Goal: Task Accomplishment & Management: Manage account settings

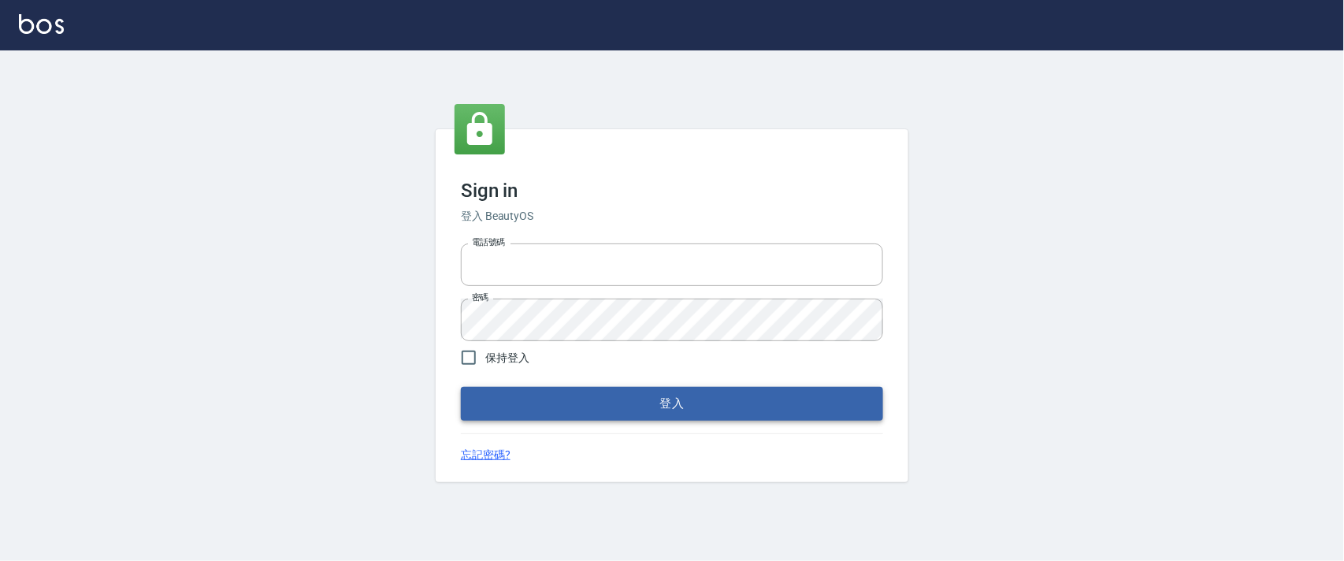
type input "0927987640"
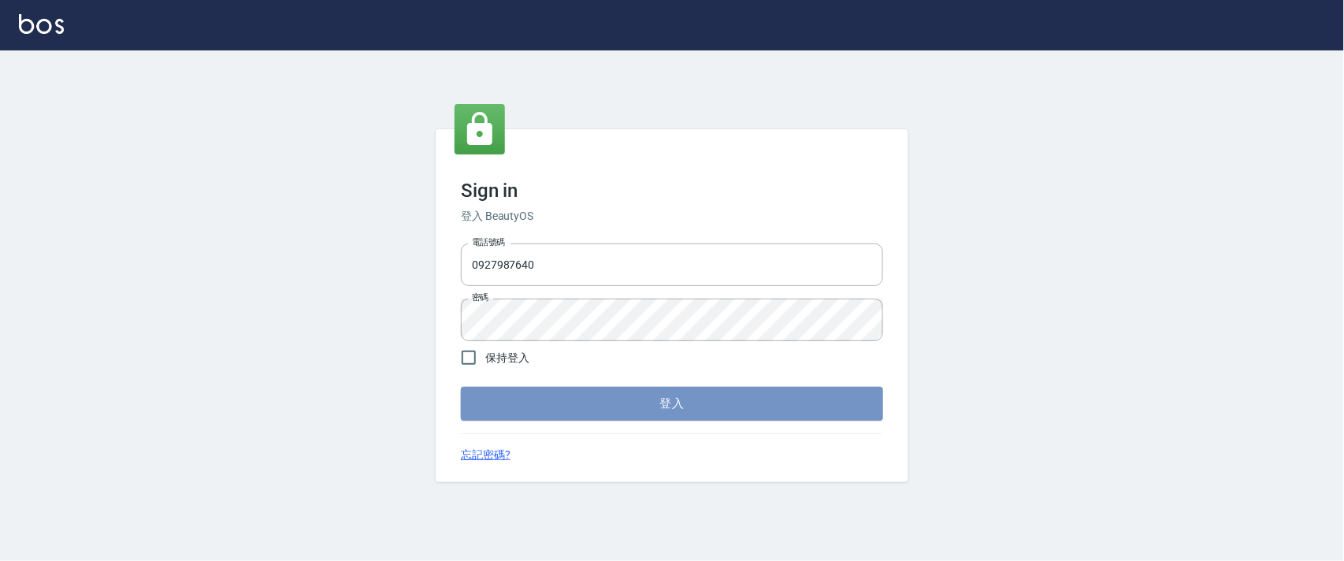
drag, startPoint x: 678, startPoint y: 397, endPoint x: 682, endPoint y: 383, distance: 15.0
click at [678, 396] on button "登入" at bounding box center [672, 403] width 422 height 33
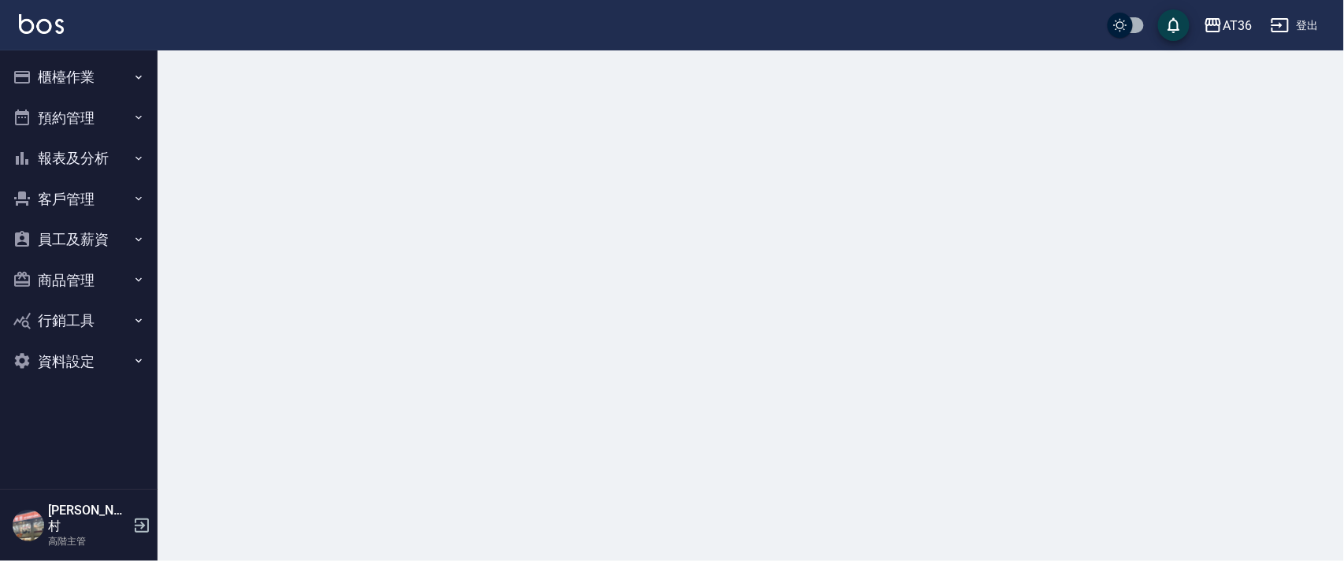
click at [58, 65] on button "櫃檯作業" at bounding box center [78, 77] width 145 height 41
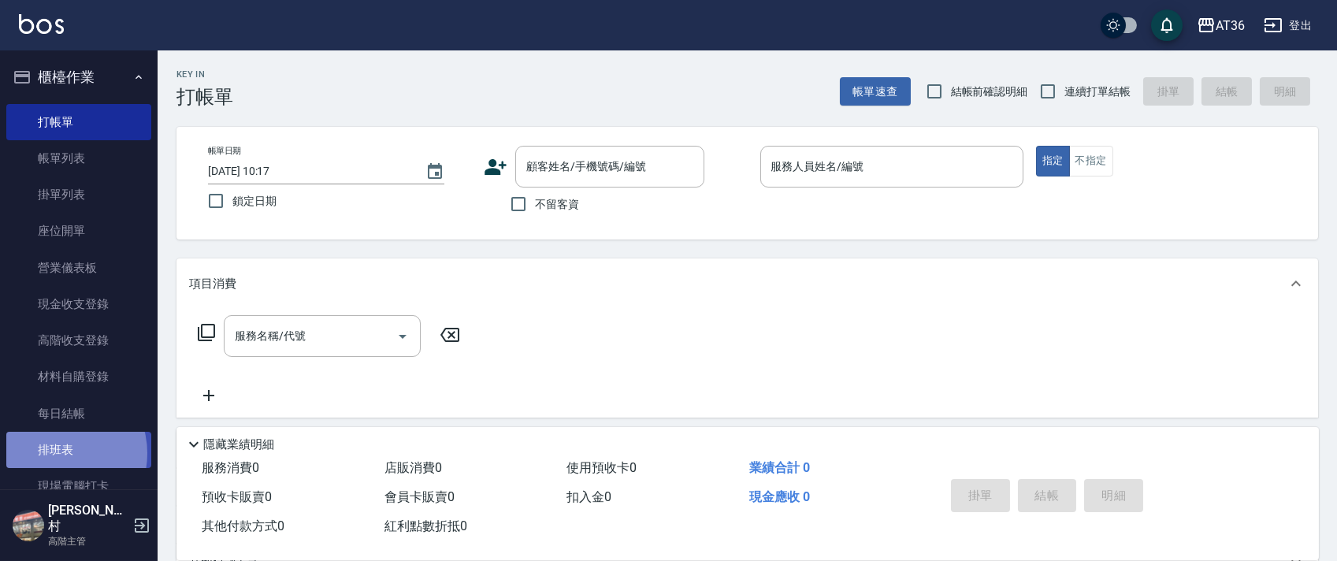
click at [54, 454] on link "排班表" at bounding box center [78, 450] width 145 height 36
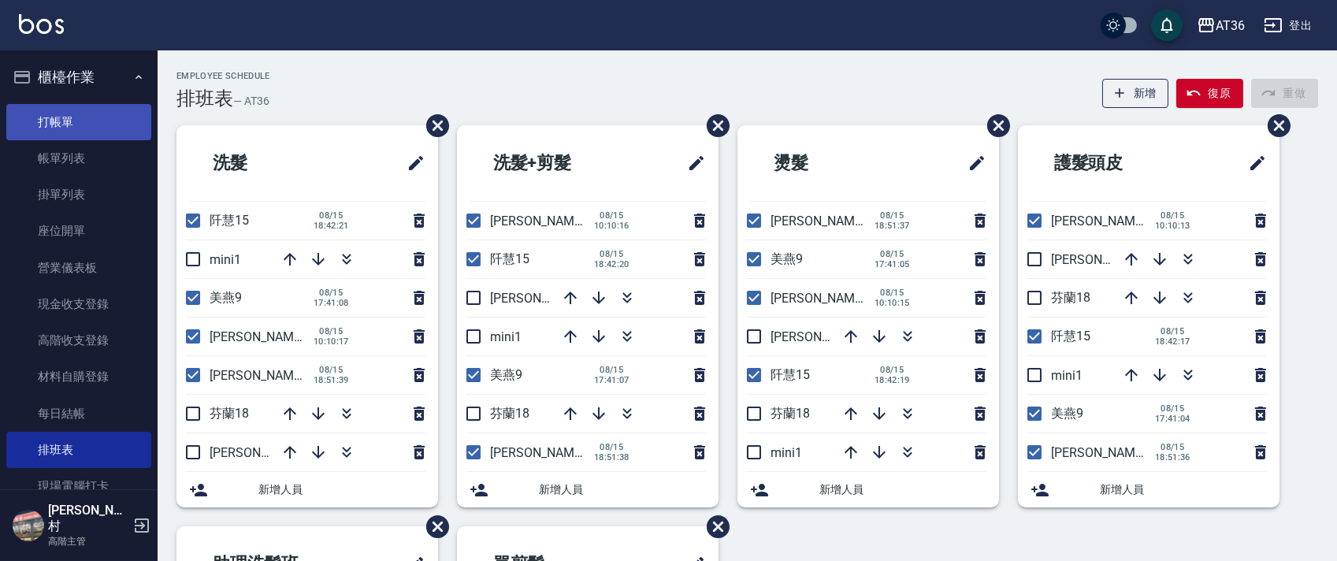
click at [76, 154] on link "帳單列表" at bounding box center [78, 158] width 145 height 36
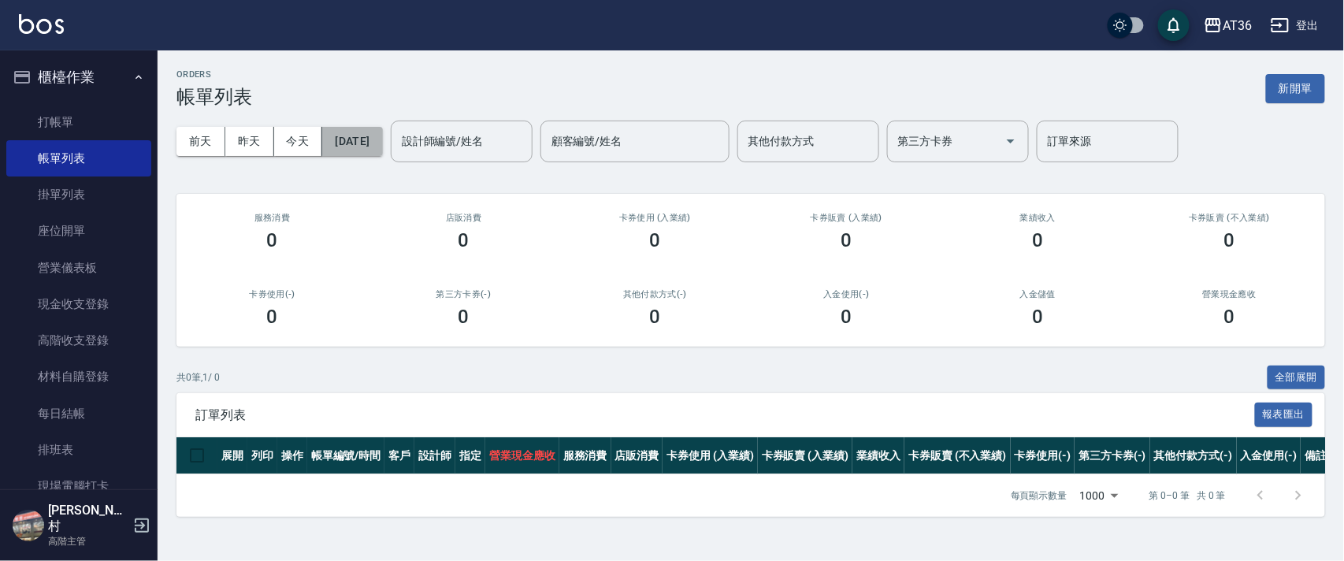
click at [382, 143] on button "[DATE]" at bounding box center [352, 141] width 60 height 29
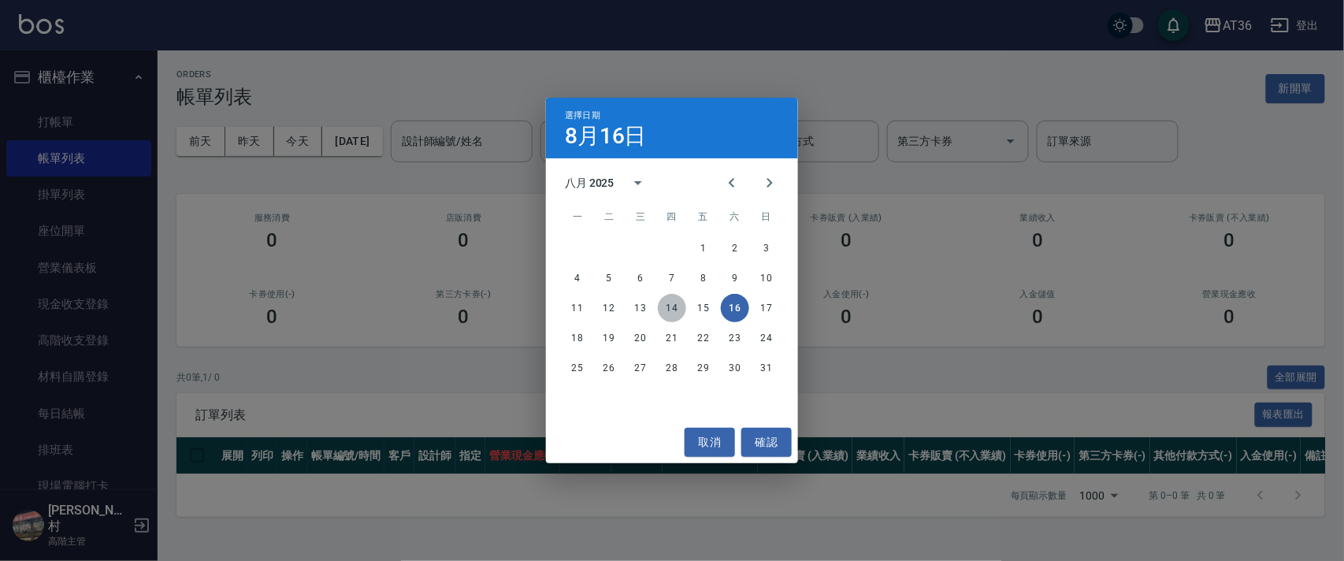
click at [675, 307] on button "14" at bounding box center [672, 308] width 28 height 28
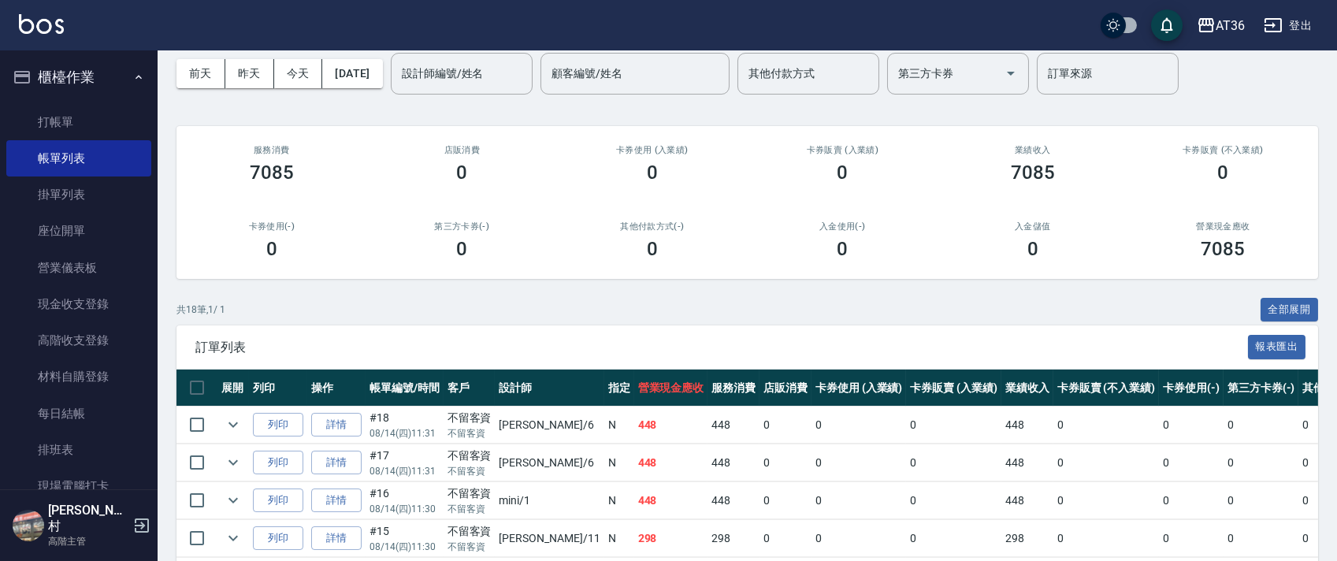
scroll to position [105, 0]
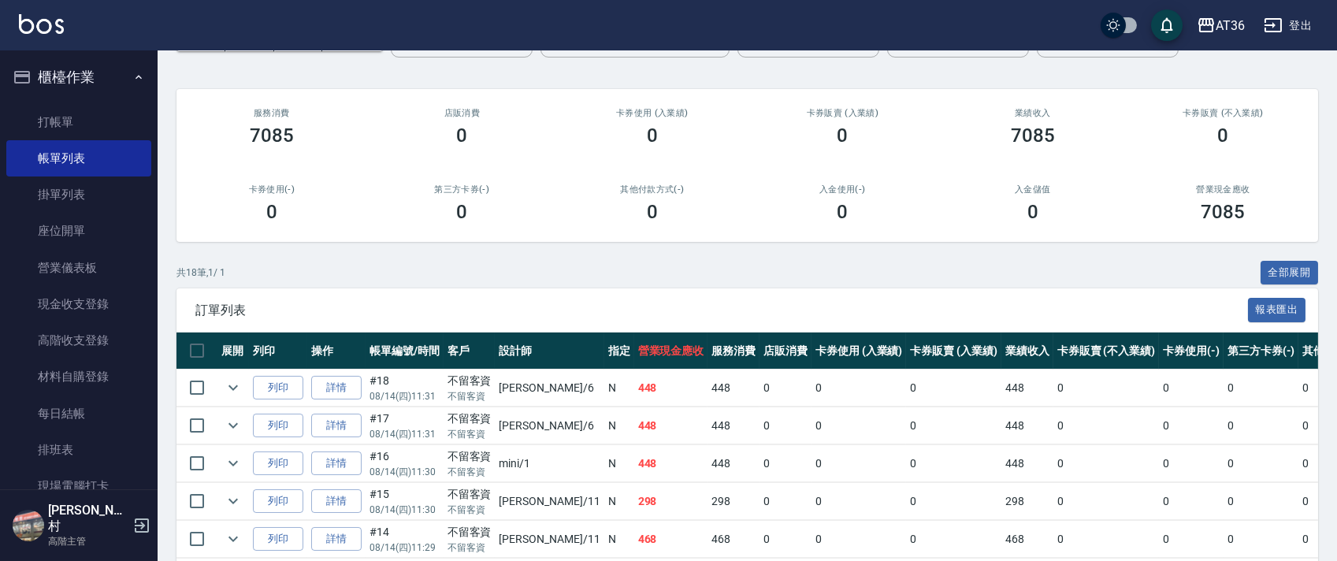
drag, startPoint x: 346, startPoint y: 456, endPoint x: 348, endPoint y: 396, distance: 59.9
click at [346, 457] on link "詳情" at bounding box center [336, 464] width 50 height 24
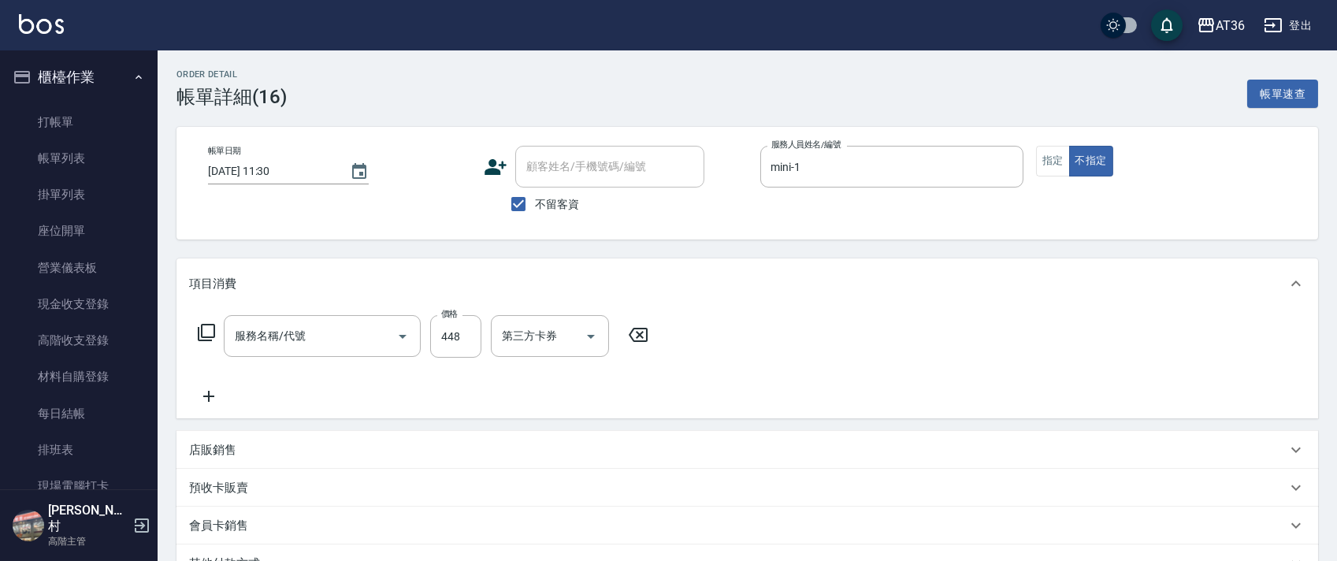
type input "[DATE] 11:30"
checkbox input "true"
type input "mini-1"
type input "洗+剪(301)"
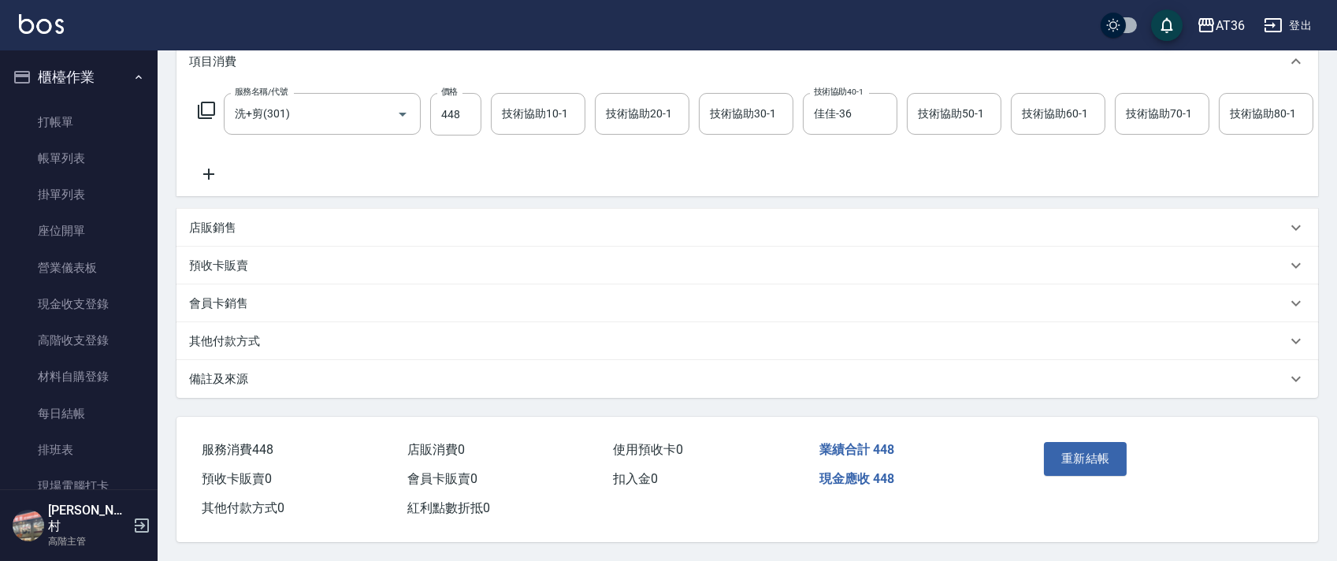
scroll to position [243, 0]
click at [1113, 462] on button "重新結帳" at bounding box center [1086, 458] width 84 height 33
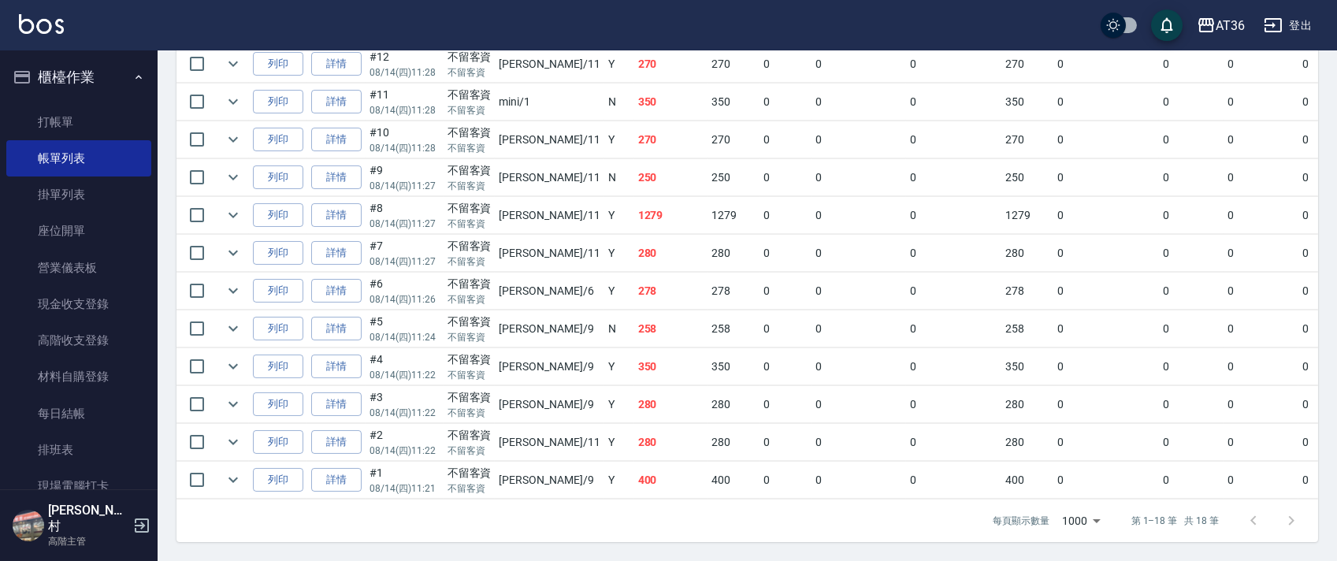
scroll to position [675, 0]
click at [335, 355] on link "詳情" at bounding box center [336, 367] width 50 height 24
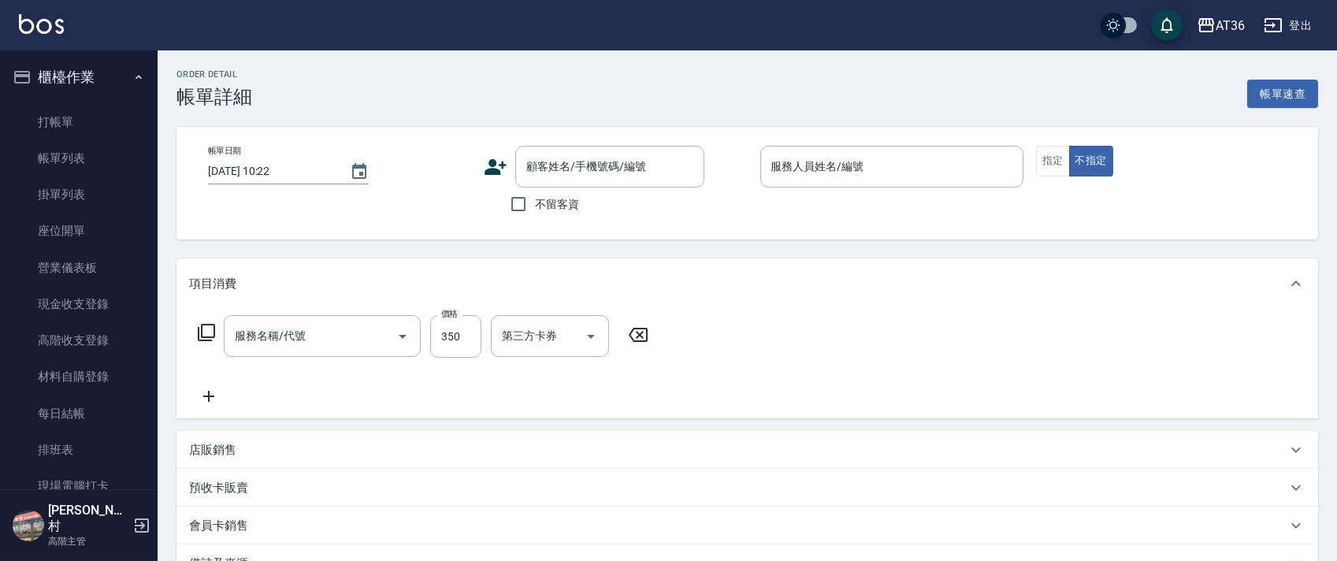
type input "[DATE] 11:22"
checkbox input "true"
type input "美燕-9"
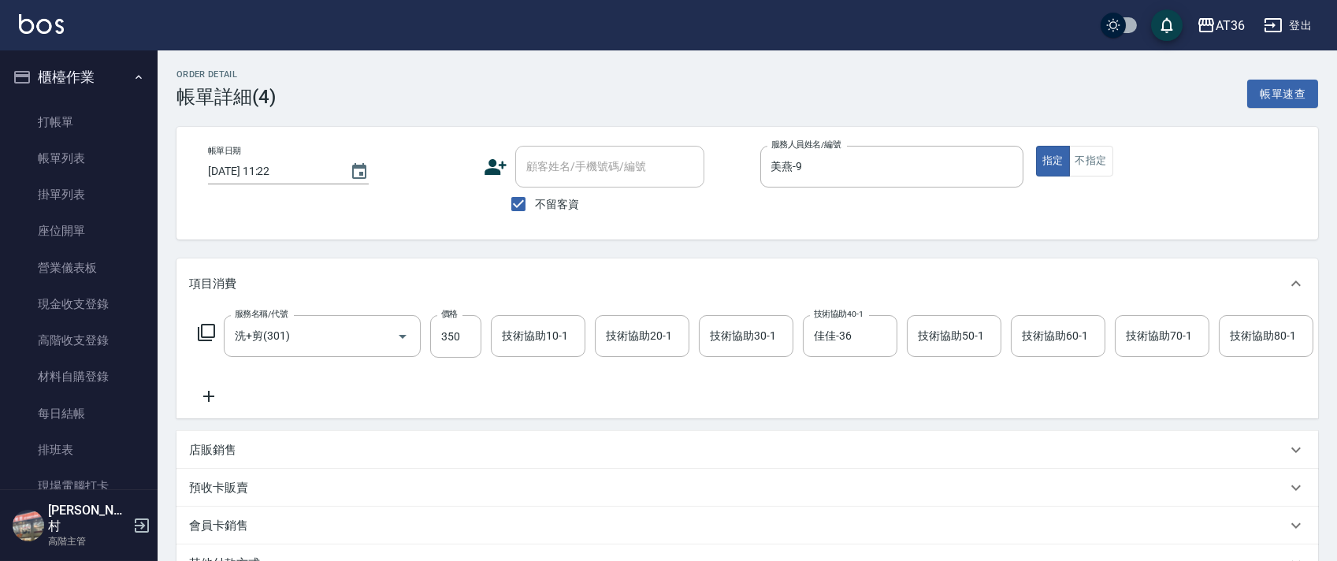
type input "洗+剪(301)"
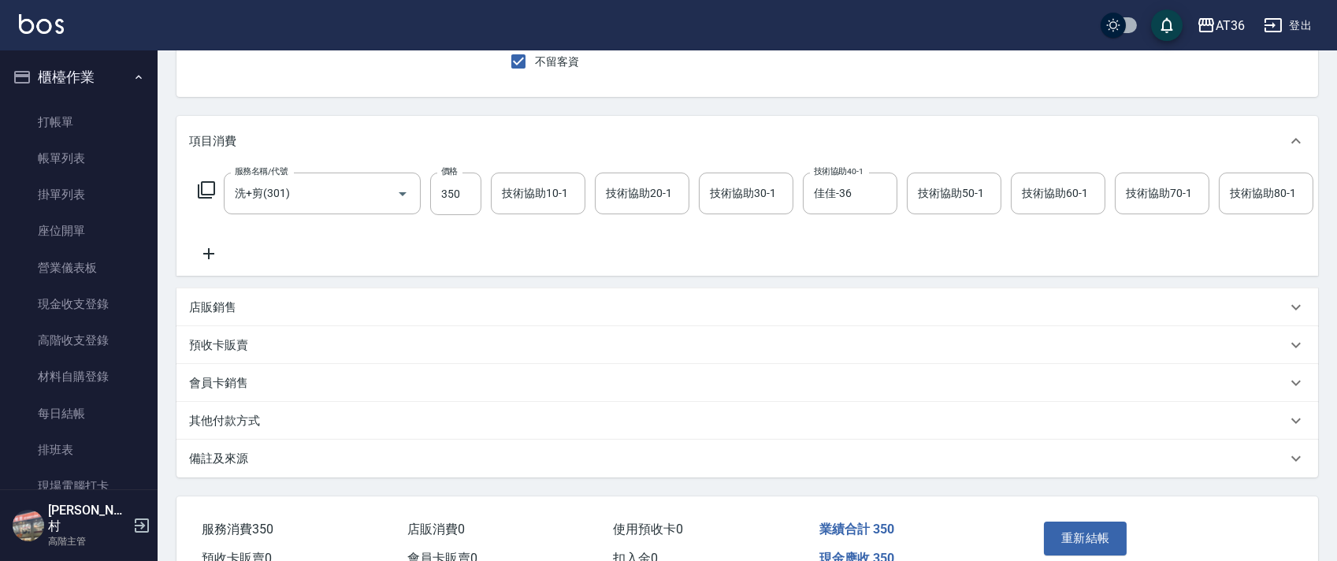
scroll to position [243, 0]
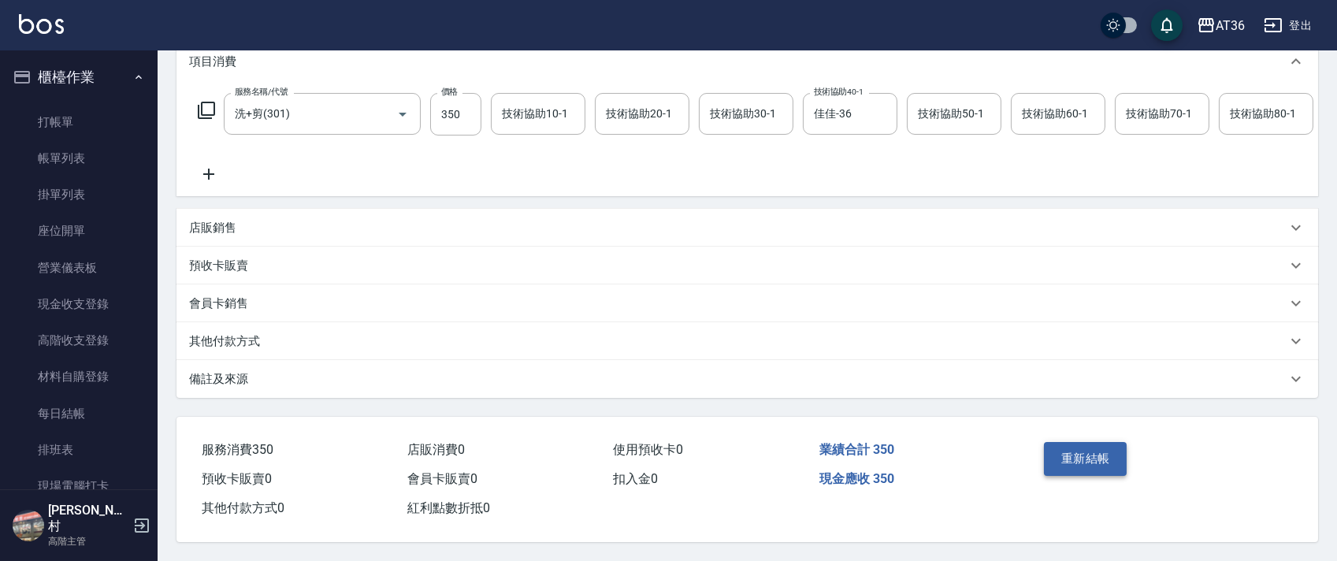
click at [1110, 455] on button "重新結帳" at bounding box center [1086, 458] width 84 height 33
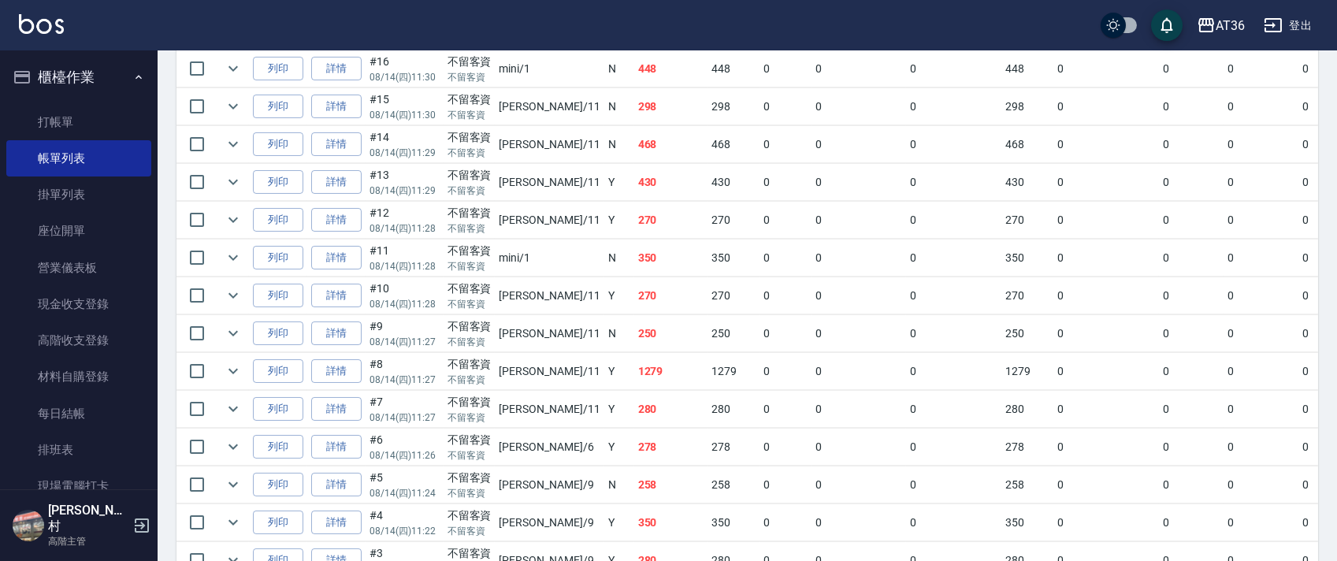
scroll to position [525, 0]
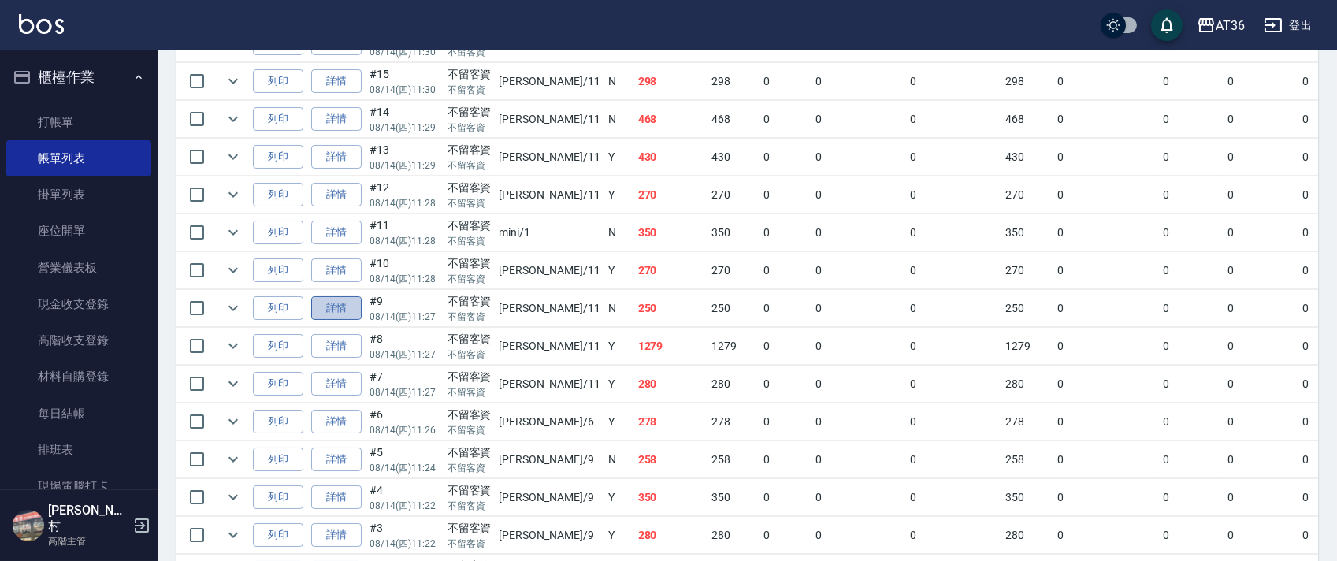
click at [337, 309] on link "詳情" at bounding box center [336, 308] width 50 height 24
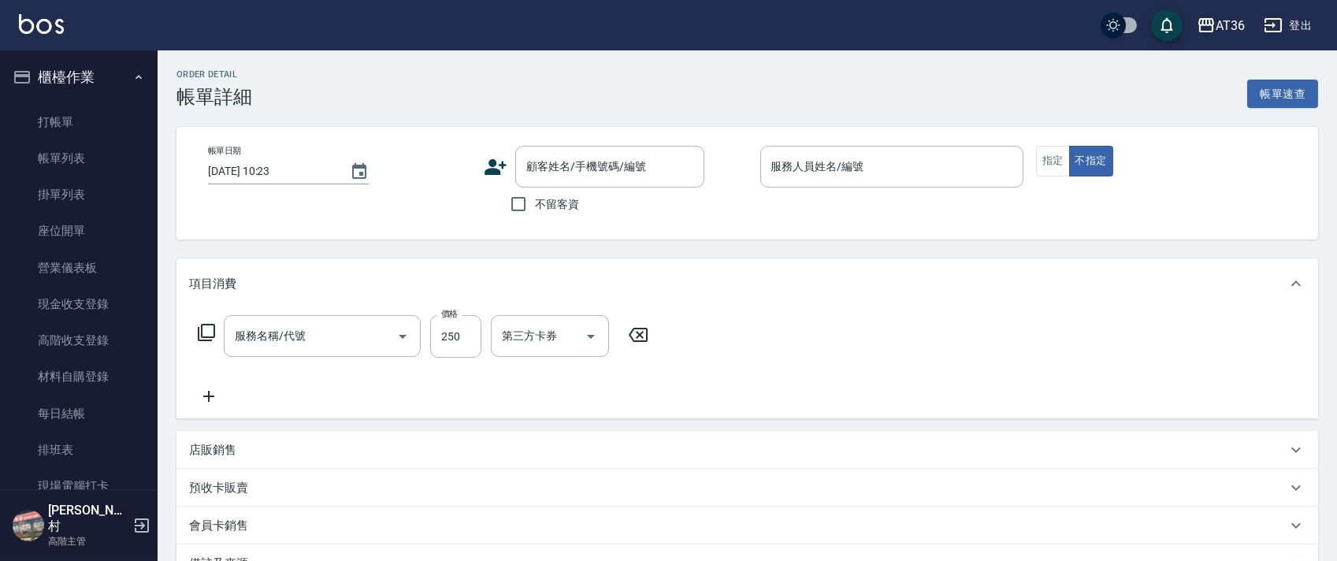
type input "[DATE] 11:27"
checkbox input "true"
type input "[PERSON_NAME]-11"
type input "一般洗髮(201)"
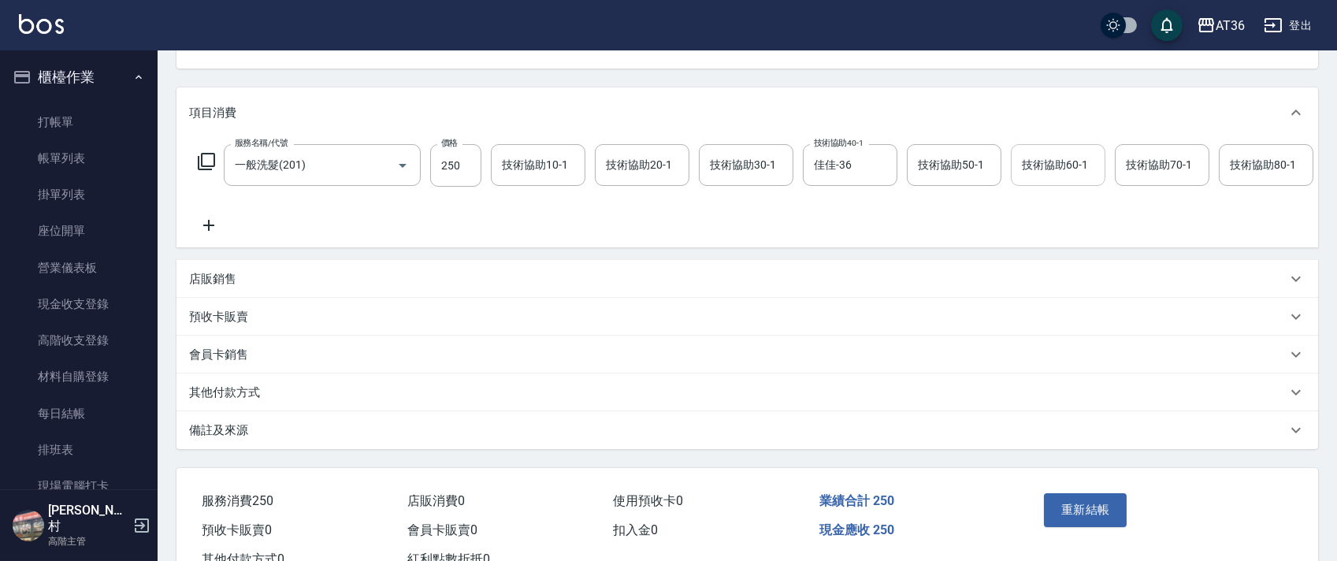
scroll to position [243, 0]
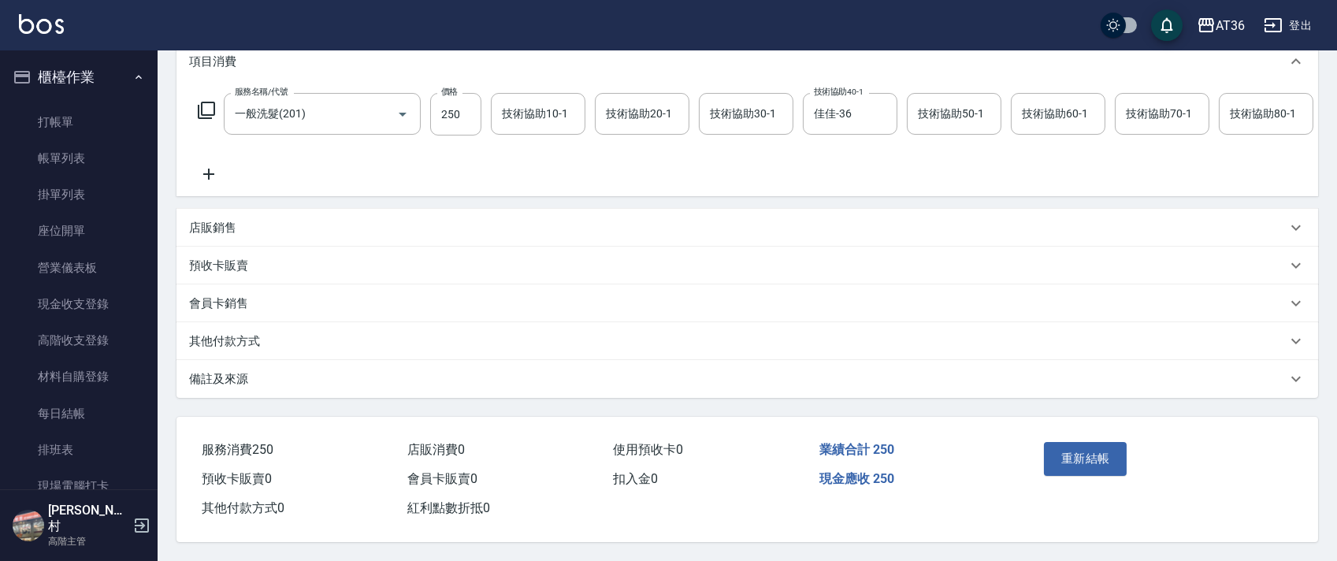
drag, startPoint x: 1063, startPoint y: 446, endPoint x: 1064, endPoint y: 432, distance: 14.2
click at [1064, 445] on button "重新結帳" at bounding box center [1086, 458] width 84 height 33
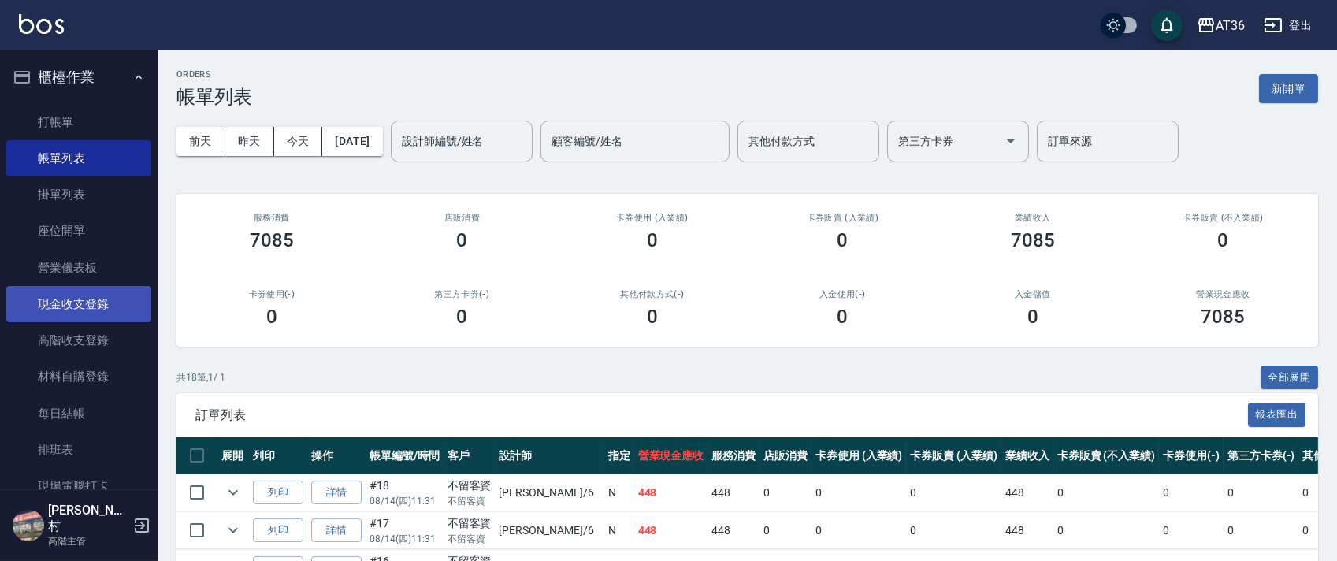
drag, startPoint x: 102, startPoint y: 307, endPoint x: 111, endPoint y: 288, distance: 20.8
click at [103, 309] on link "現金收支登錄" at bounding box center [78, 304] width 145 height 36
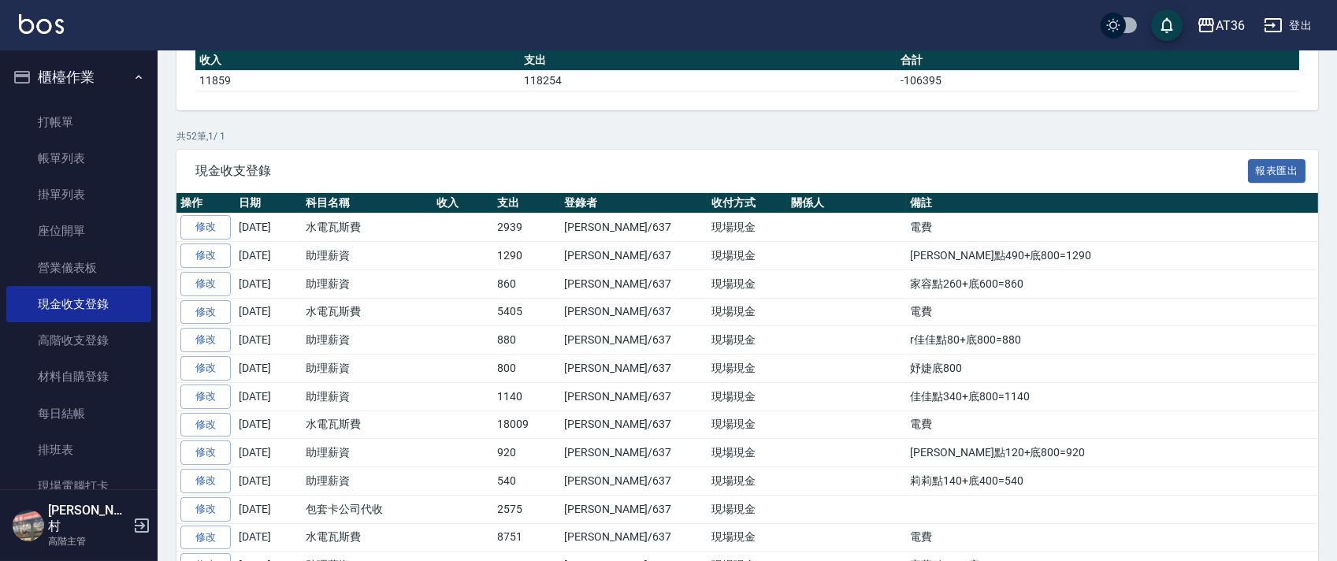
scroll to position [210, 0]
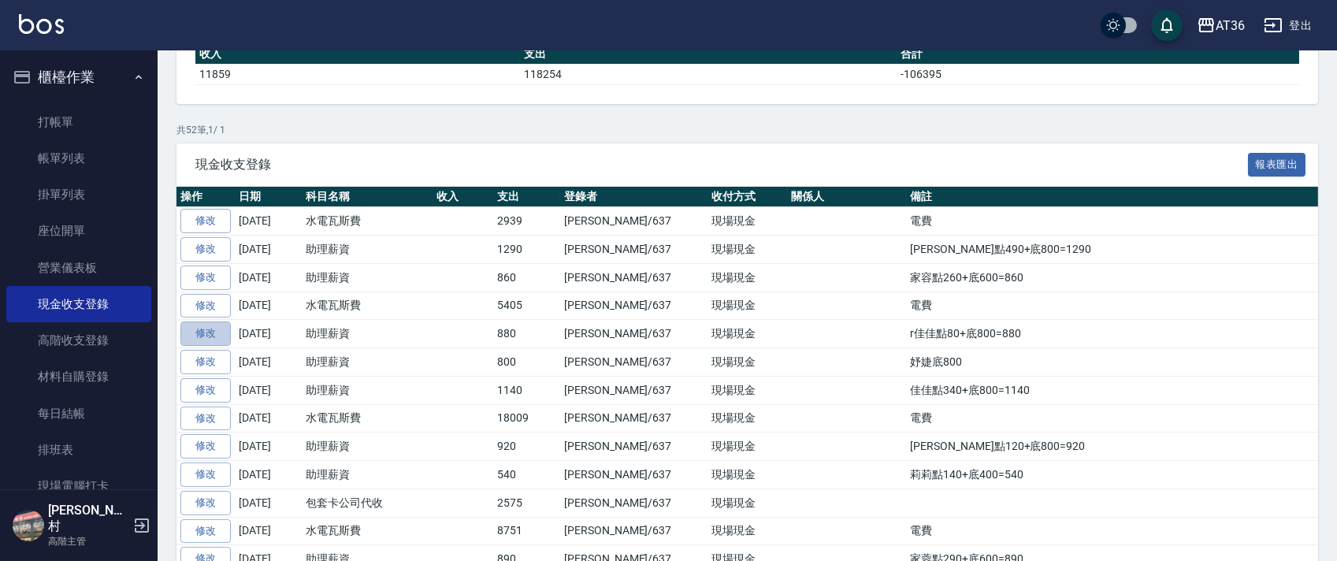
drag, startPoint x: 228, startPoint y: 333, endPoint x: 325, endPoint y: 310, distance: 100.2
click at [227, 333] on link "修改" at bounding box center [205, 334] width 50 height 24
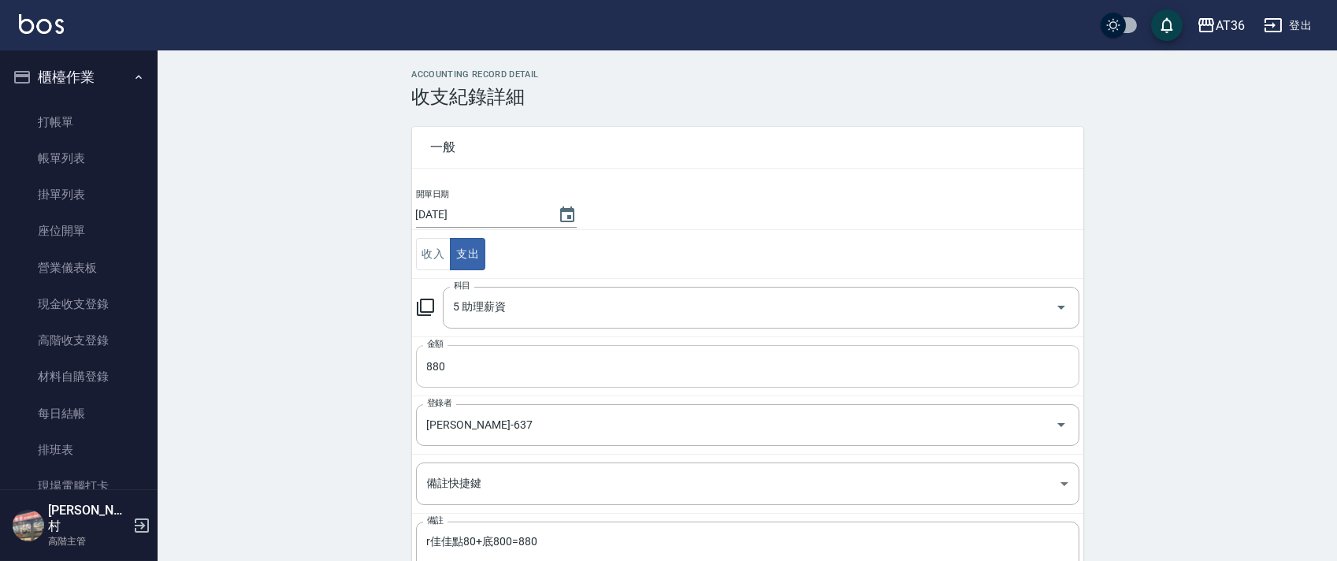
click at [441, 365] on input "880" at bounding box center [748, 366] width 664 height 43
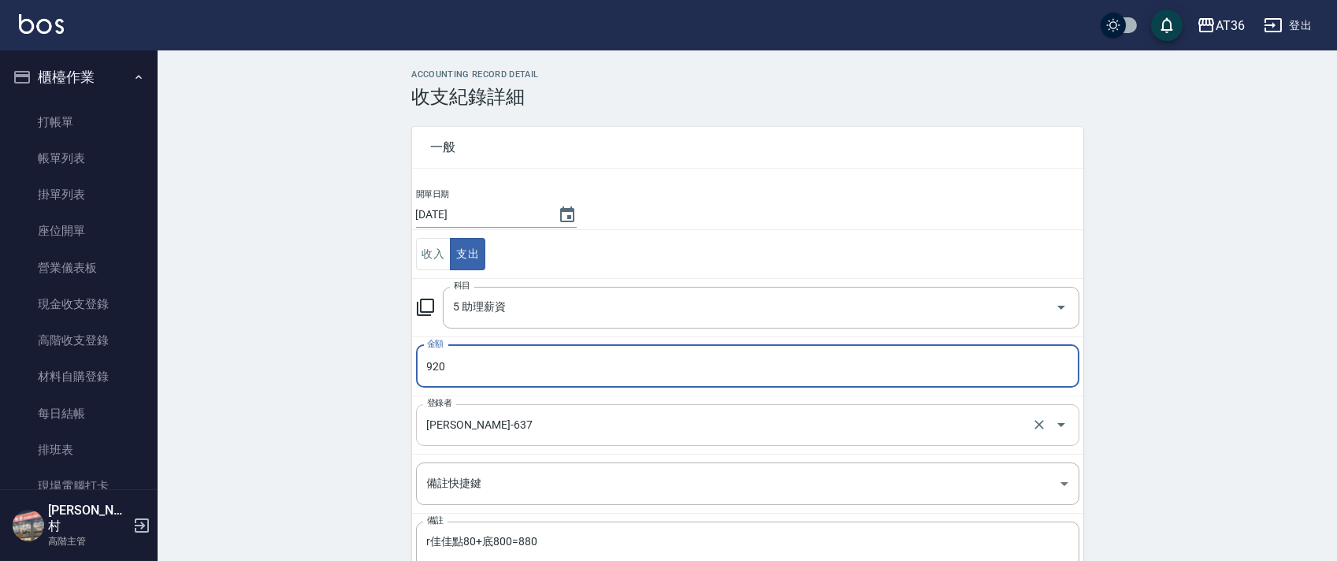
scroll to position [116, 0]
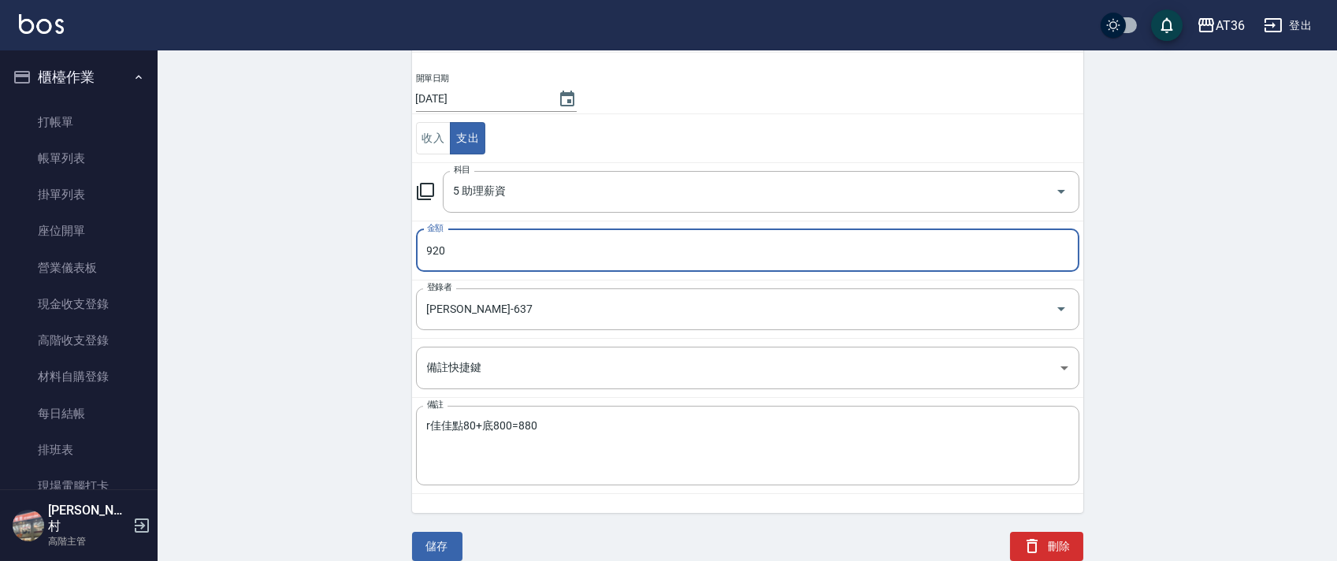
click at [426, 254] on input "920" at bounding box center [748, 250] width 664 height 43
type input "0"
type input "880"
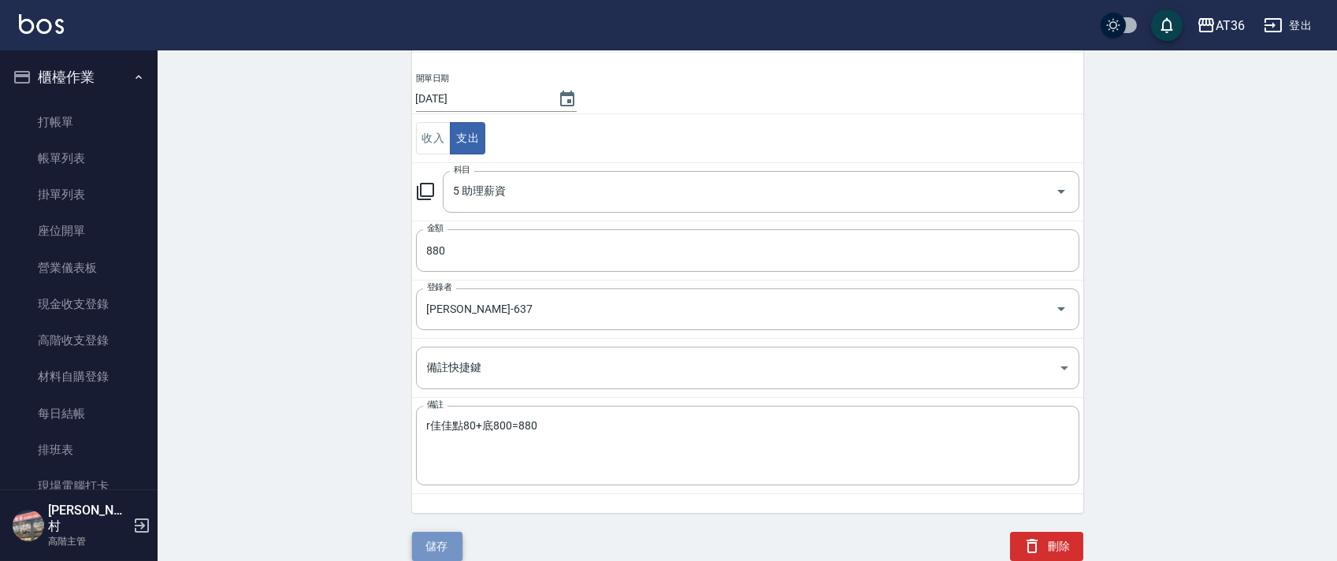
click at [442, 548] on button "儲存" at bounding box center [437, 546] width 50 height 29
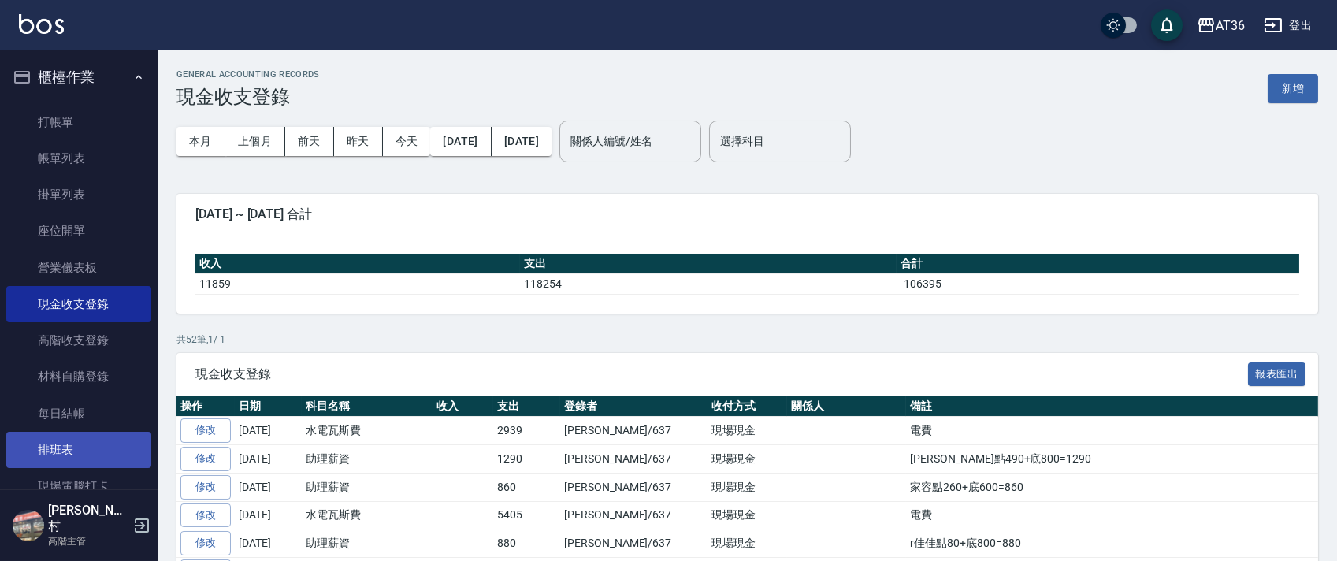
click at [123, 451] on link "排班表" at bounding box center [78, 450] width 145 height 36
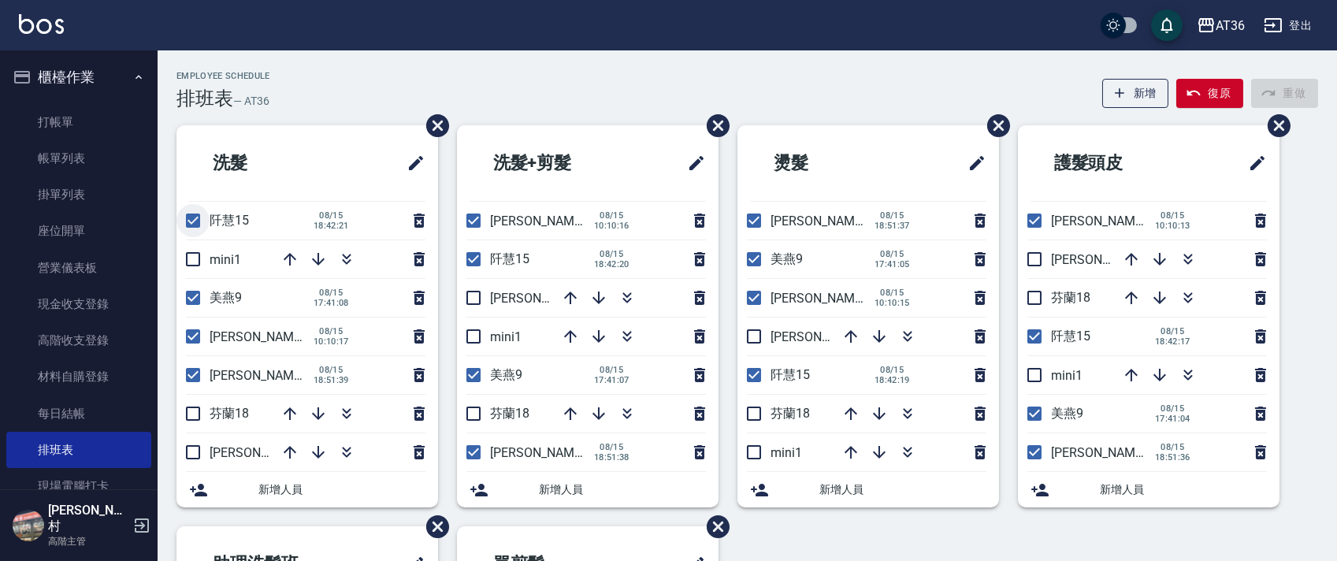
click at [190, 225] on input "checkbox" at bounding box center [193, 220] width 33 height 33
checkbox input "false"
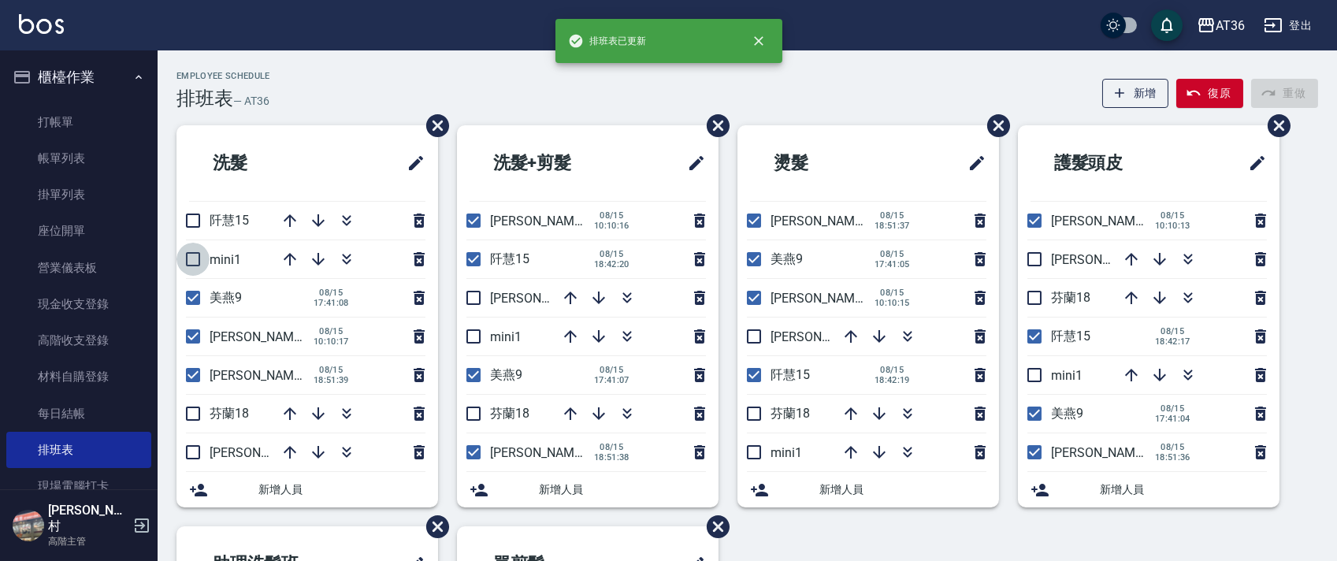
drag, startPoint x: 191, startPoint y: 255, endPoint x: 220, endPoint y: 264, distance: 29.9
click at [195, 255] on input "checkbox" at bounding box center [193, 259] width 33 height 33
checkbox input "true"
drag, startPoint x: 184, startPoint y: 299, endPoint x: 205, endPoint y: 333, distance: 39.3
click at [185, 299] on input "checkbox" at bounding box center [193, 297] width 33 height 33
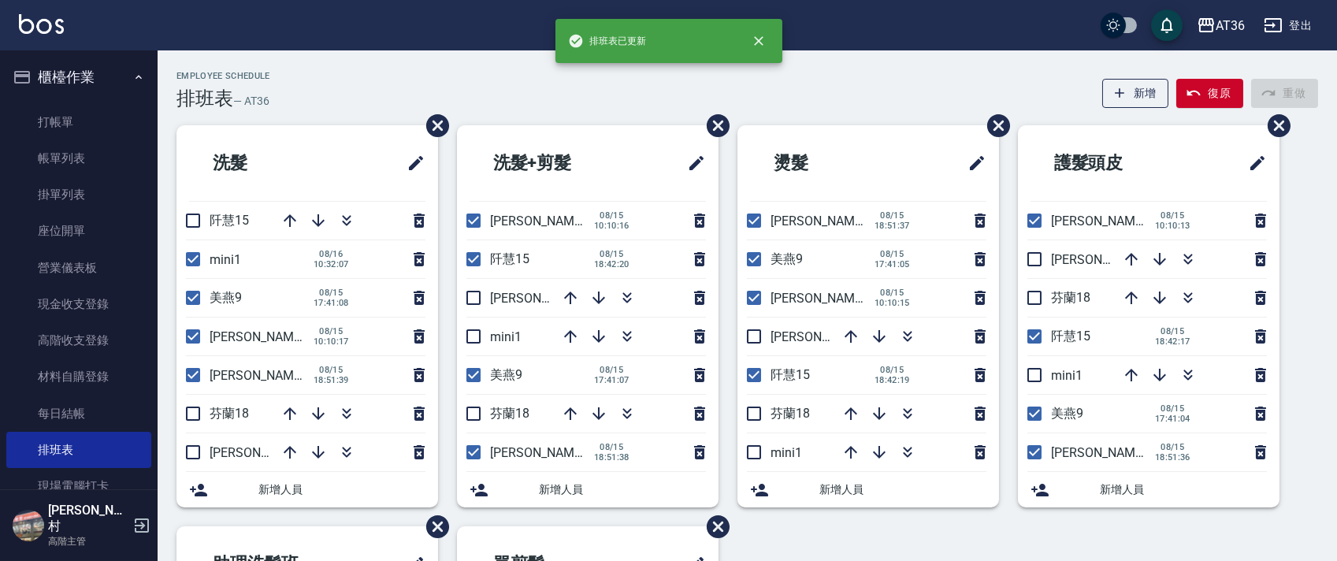
checkbox input "false"
click at [192, 332] on input "checkbox" at bounding box center [193, 336] width 33 height 33
checkbox input "false"
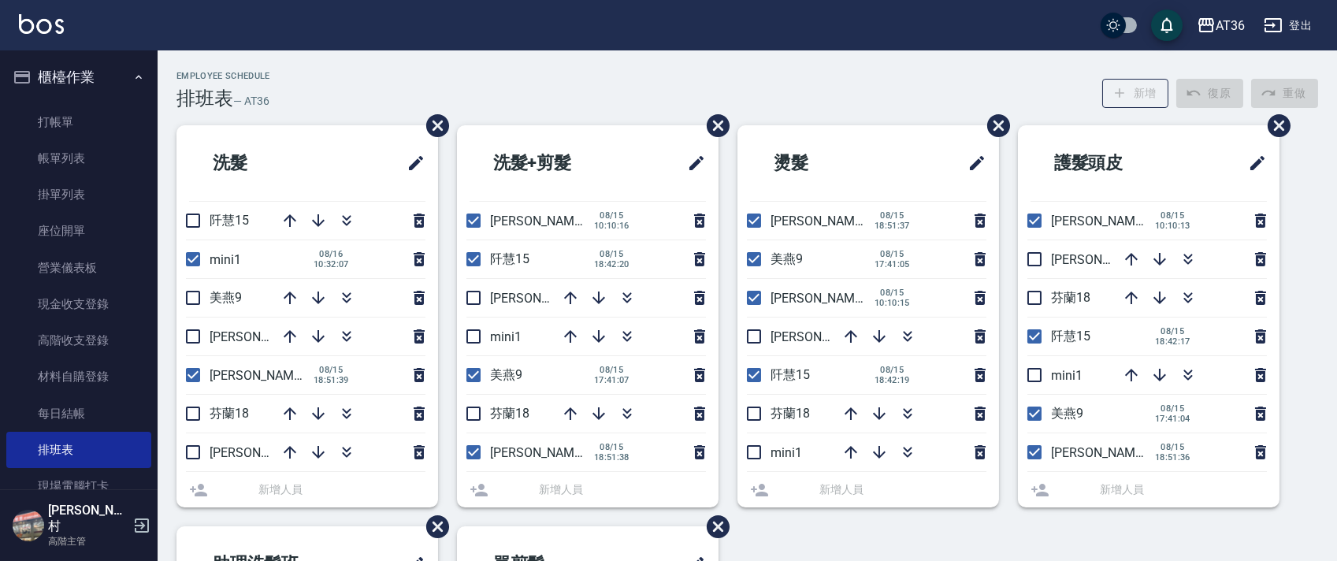
drag, startPoint x: 196, startPoint y: 373, endPoint x: 240, endPoint y: 391, distance: 47.7
click at [196, 375] on input "checkbox" at bounding box center [193, 375] width 33 height 33
checkbox input "true"
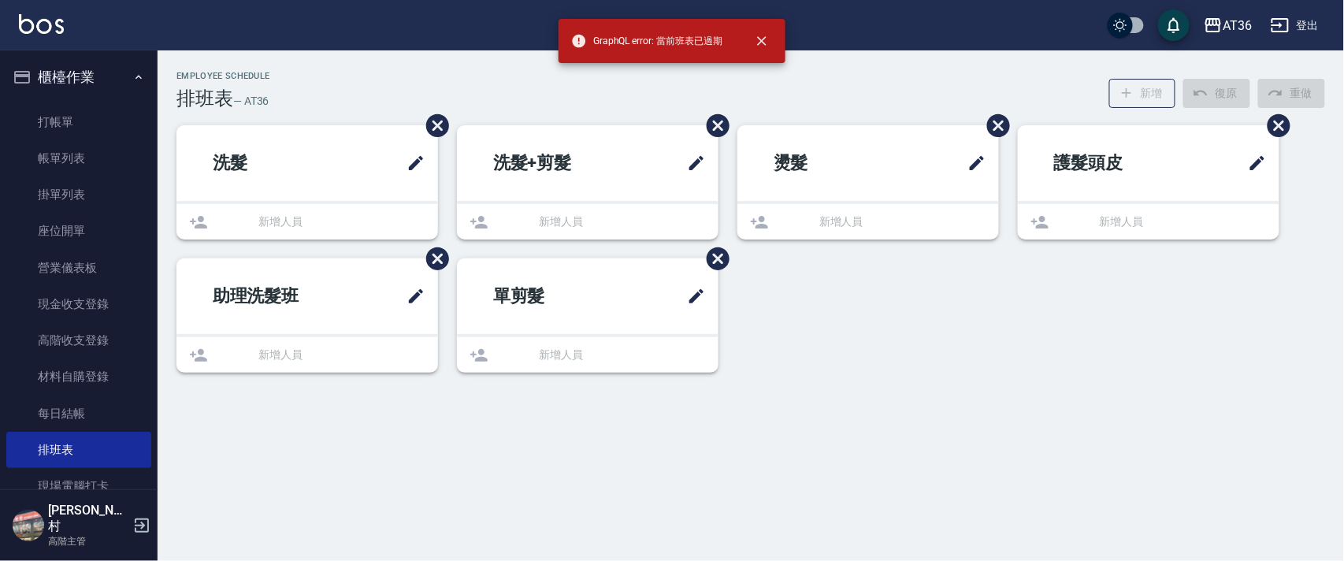
click at [190, 414] on div "Employee Schedule 排班表 — AT36 新增 復原 重做 洗髮 新增人員 洗髮+剪髮 新增人員 燙髮 新增人員 護髮頭皮 新增人員 助理洗髮…" at bounding box center [672, 280] width 1344 height 561
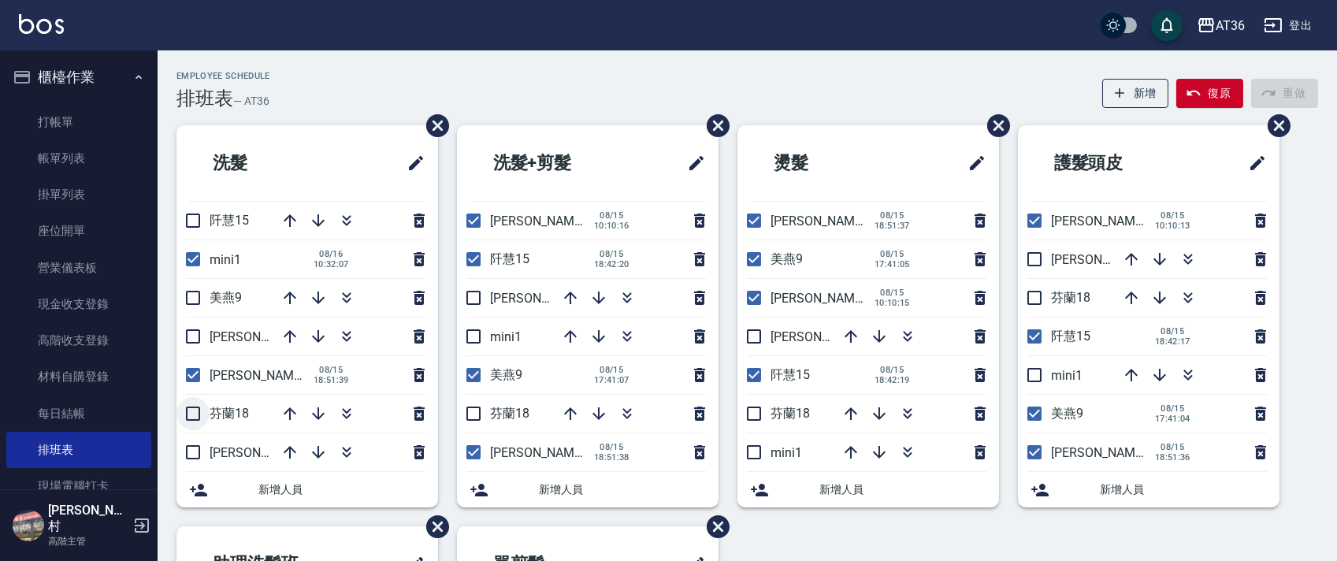
click at [192, 415] on input "checkbox" at bounding box center [193, 413] width 33 height 33
checkbox input "true"
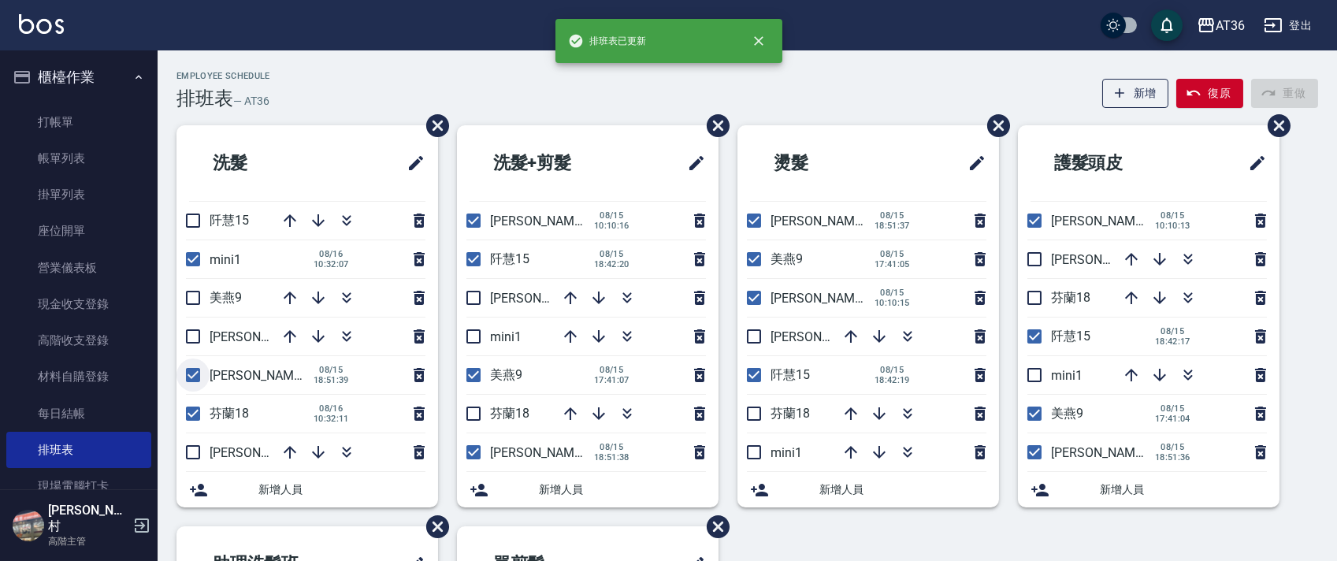
click at [196, 372] on input "checkbox" at bounding box center [193, 375] width 33 height 33
checkbox input "false"
click at [199, 445] on input "checkbox" at bounding box center [193, 452] width 33 height 33
checkbox input "true"
click at [470, 220] on input "checkbox" at bounding box center [473, 220] width 33 height 33
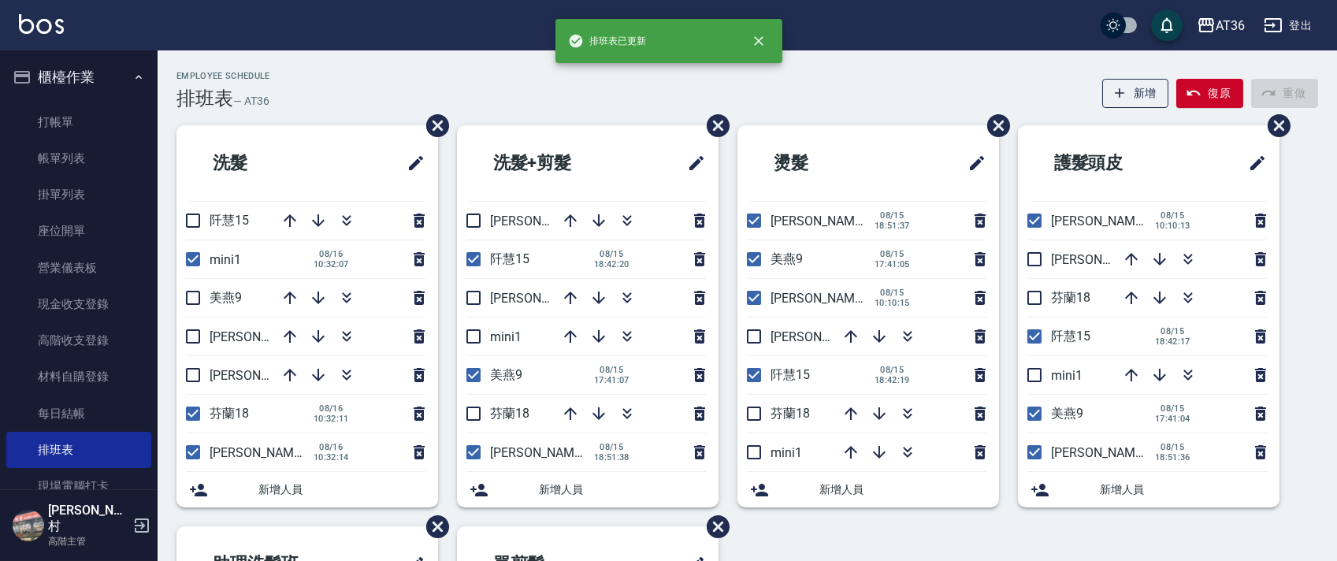
click at [477, 222] on input "checkbox" at bounding box center [473, 220] width 33 height 33
checkbox input "true"
click at [191, 331] on input "checkbox" at bounding box center [193, 336] width 33 height 33
checkbox input "true"
click at [475, 299] on input "checkbox" at bounding box center [473, 297] width 33 height 33
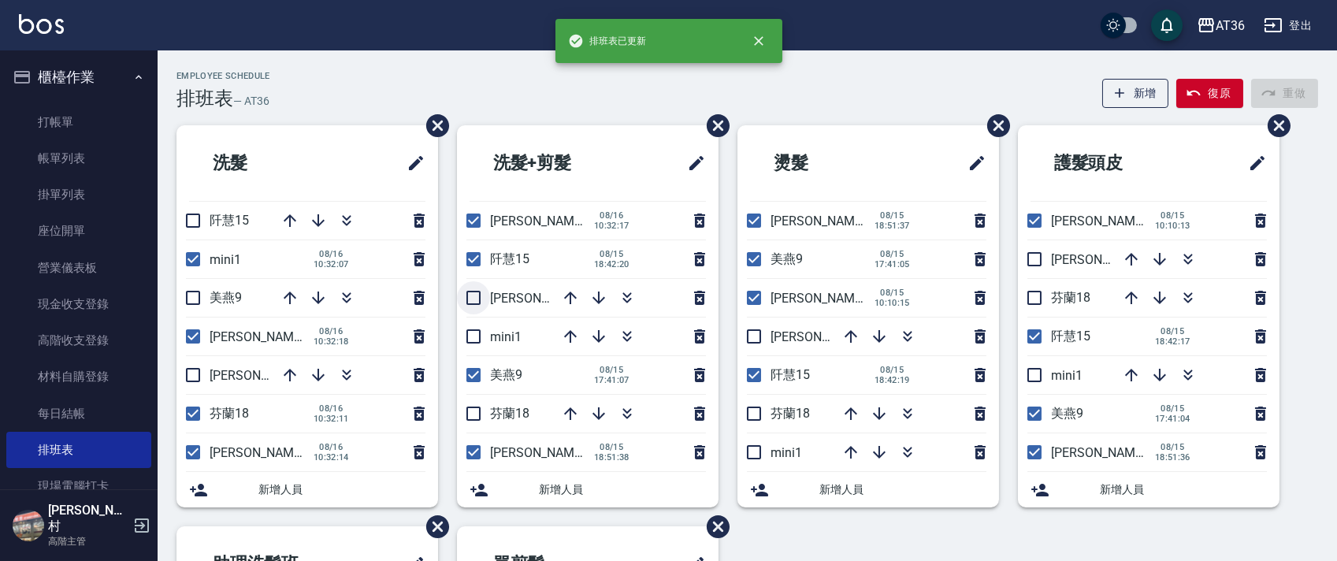
checkbox input "true"
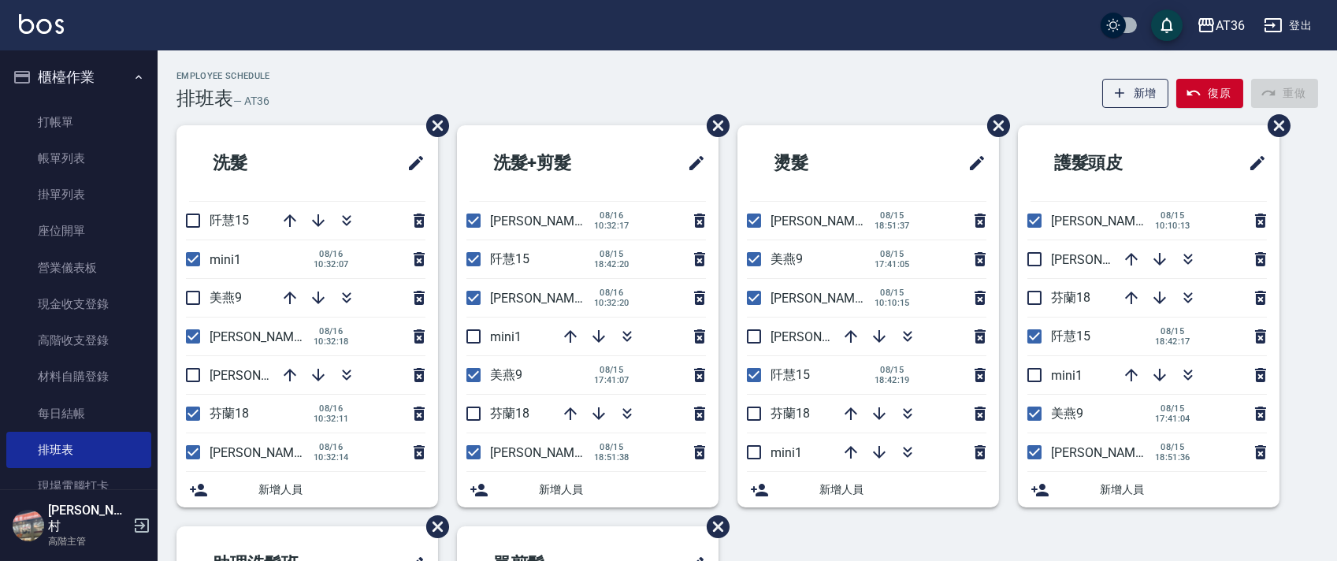
click at [474, 264] on input "checkbox" at bounding box center [473, 259] width 33 height 33
checkbox input "false"
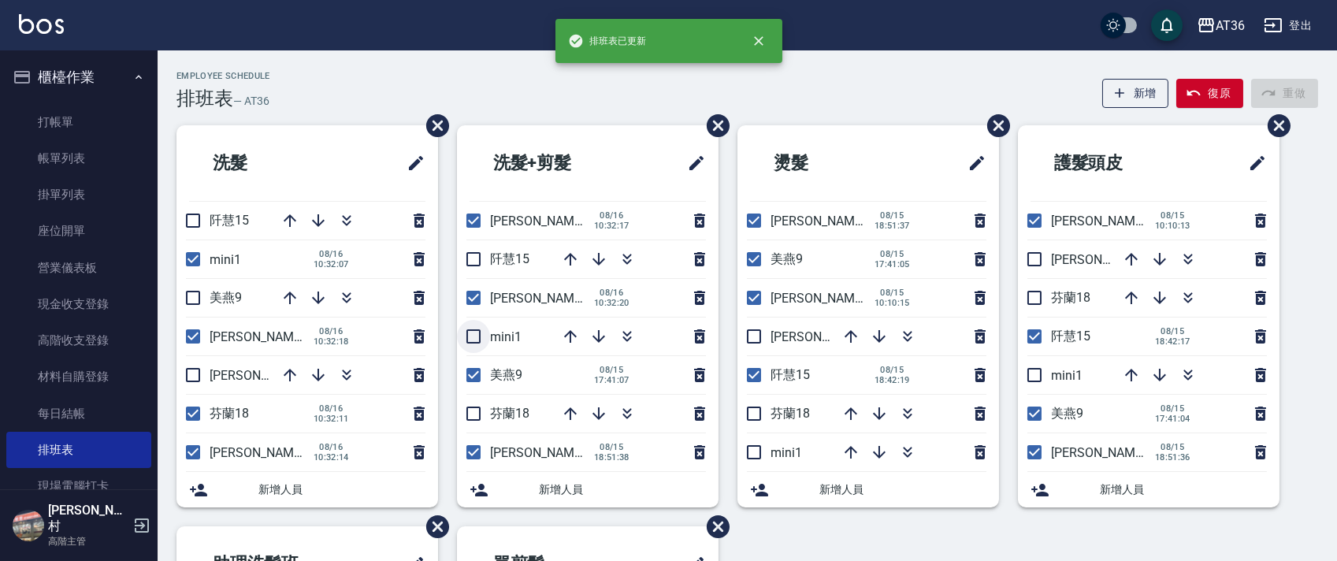
click at [472, 335] on input "checkbox" at bounding box center [473, 336] width 33 height 33
checkbox input "true"
drag, startPoint x: 471, startPoint y: 380, endPoint x: 492, endPoint y: 401, distance: 29.5
click at [470, 378] on input "checkbox" at bounding box center [473, 375] width 33 height 33
checkbox input "false"
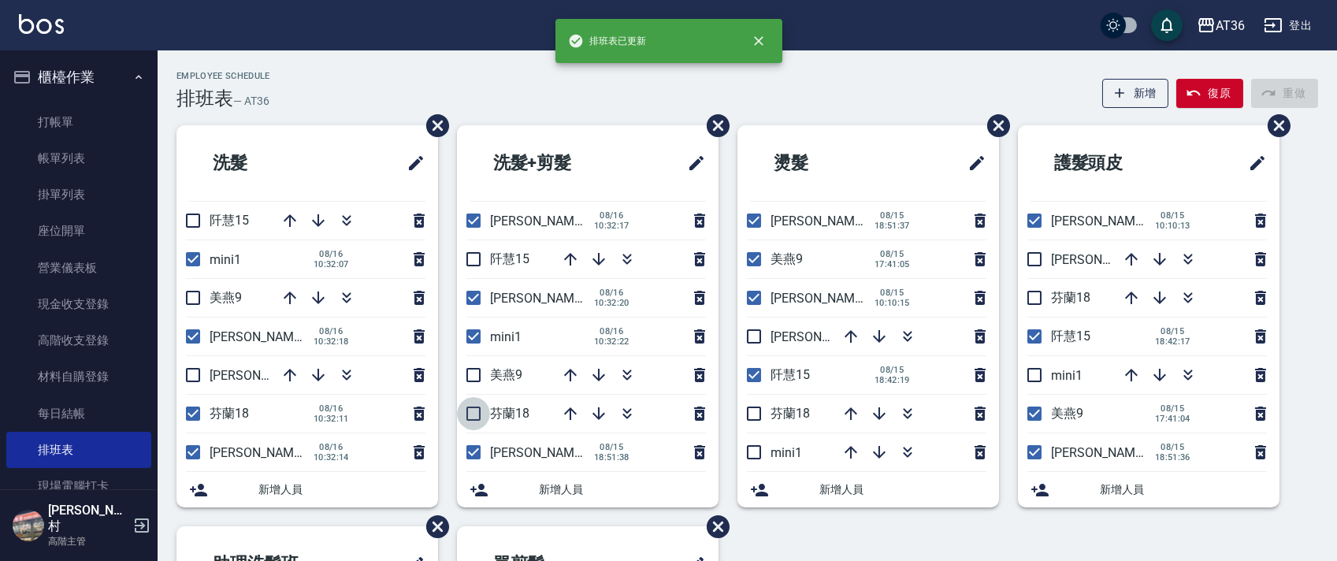
drag, startPoint x: 471, startPoint y: 415, endPoint x: 463, endPoint y: 448, distance: 33.3
click at [471, 414] on input "checkbox" at bounding box center [473, 413] width 33 height 33
checkbox input "true"
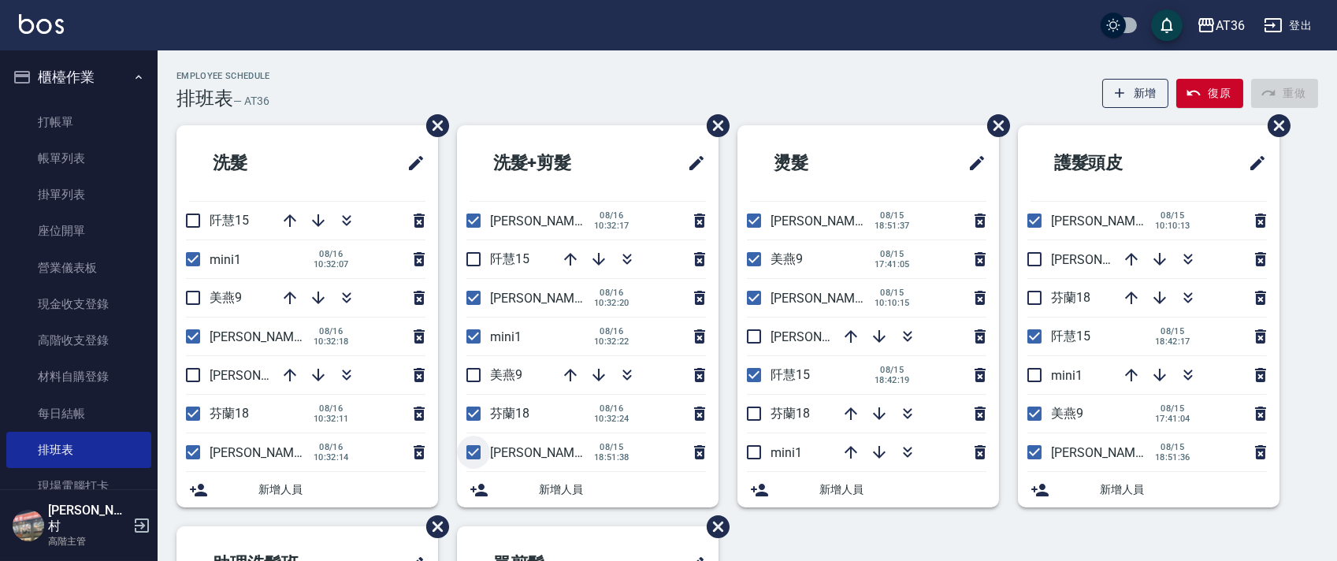
click at [472, 449] on input "checkbox" at bounding box center [473, 452] width 33 height 33
checkbox input "false"
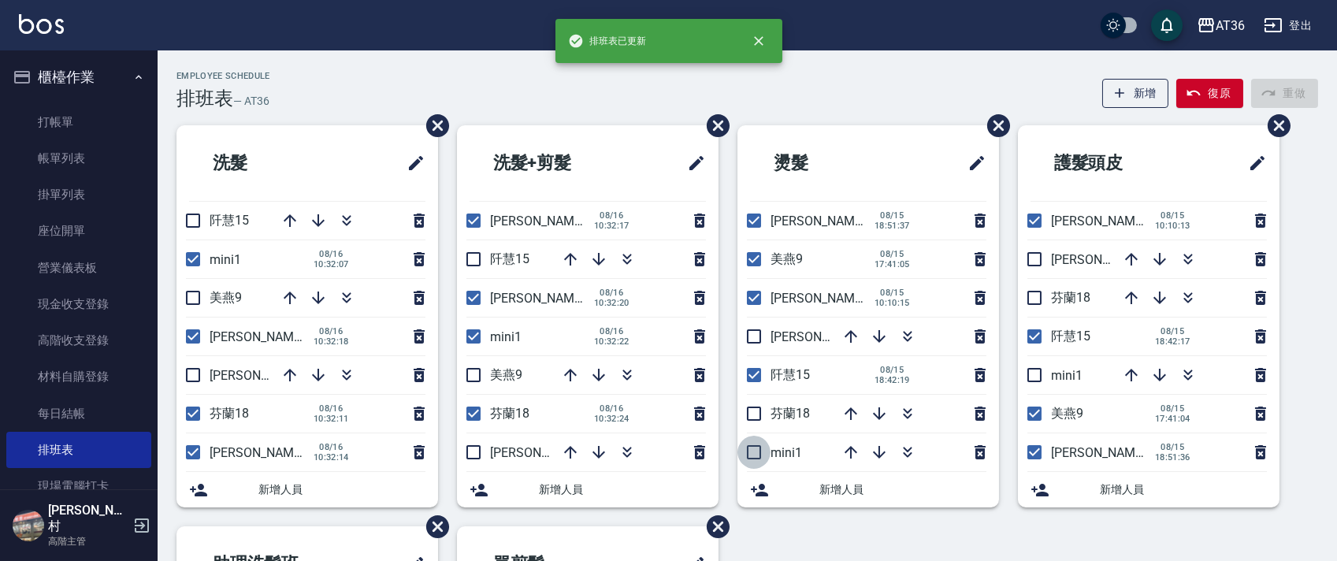
click at [753, 456] on input "checkbox" at bounding box center [754, 452] width 33 height 33
checkbox input "true"
click at [753, 413] on input "checkbox" at bounding box center [754, 413] width 33 height 33
checkbox input "true"
click at [757, 370] on input "checkbox" at bounding box center [754, 375] width 33 height 33
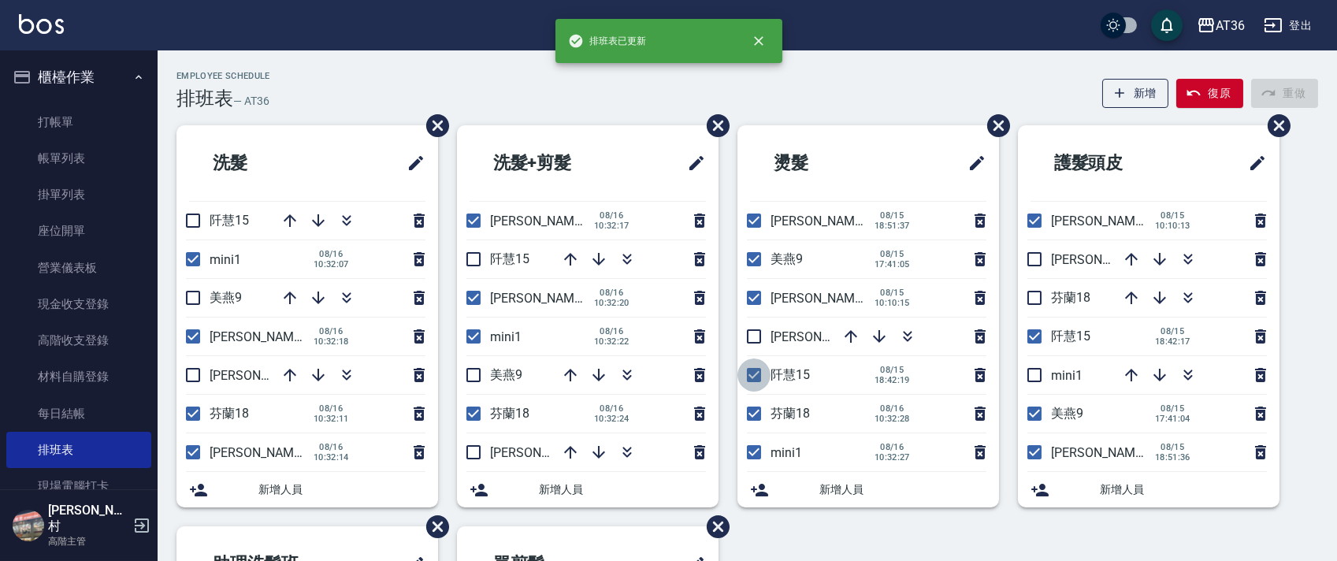
checkbox input "false"
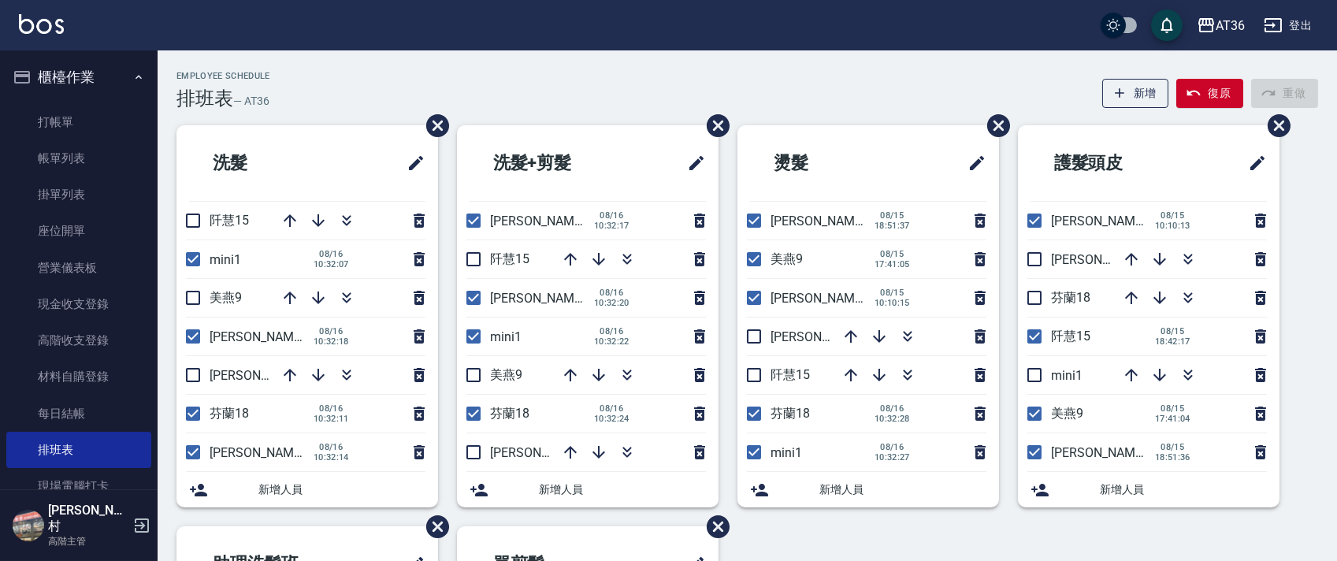
click at [750, 332] on input "checkbox" at bounding box center [754, 336] width 33 height 33
checkbox input "true"
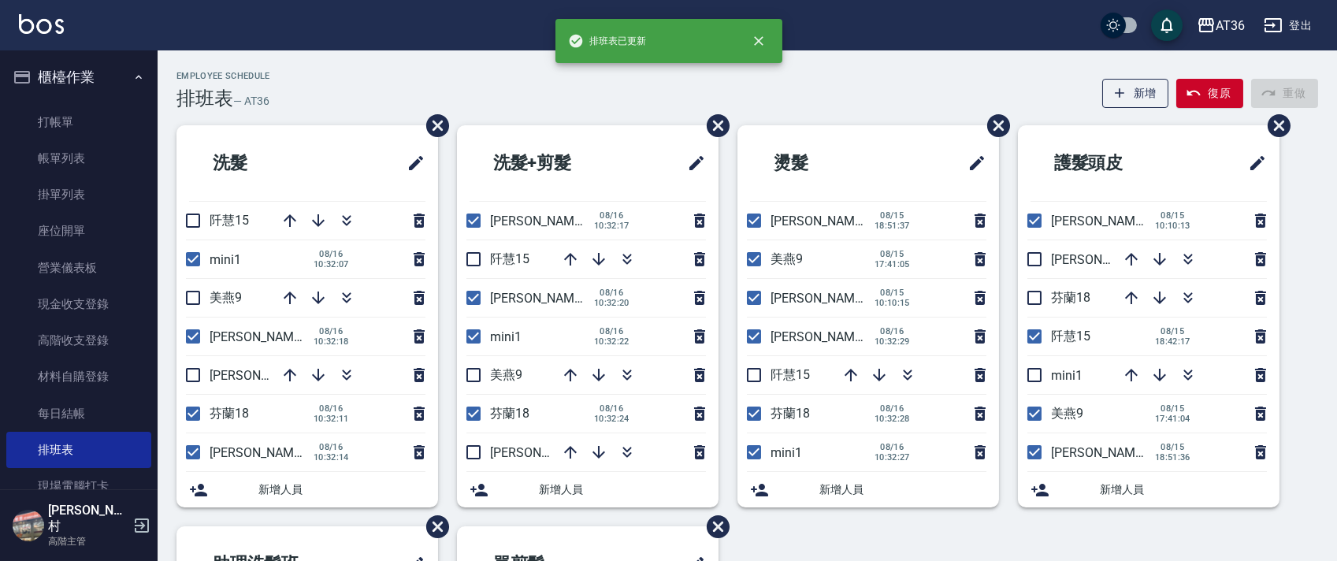
click at [755, 255] on input "checkbox" at bounding box center [754, 259] width 33 height 33
checkbox input "false"
click at [753, 219] on input "checkbox" at bounding box center [754, 220] width 33 height 33
checkbox input "false"
click at [1037, 258] on input "checkbox" at bounding box center [1034, 259] width 33 height 33
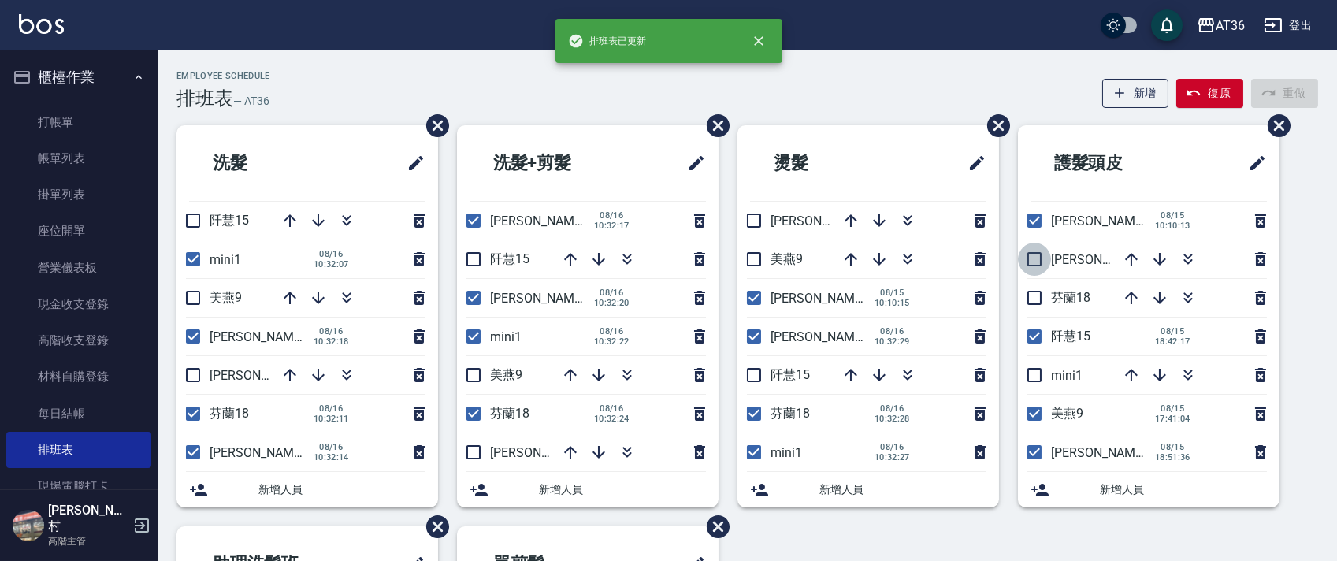
checkbox input "true"
click at [1034, 296] on input "checkbox" at bounding box center [1034, 297] width 33 height 33
checkbox input "true"
click at [1037, 340] on input "checkbox" at bounding box center [1034, 336] width 33 height 33
checkbox input "false"
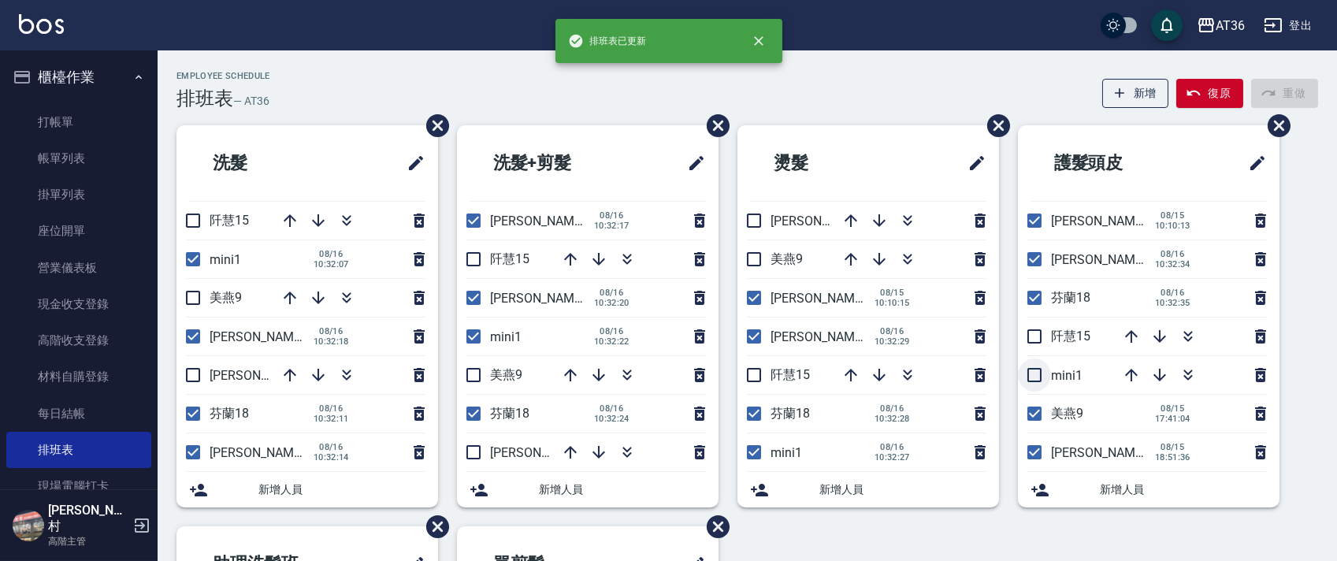
click at [1032, 377] on input "checkbox" at bounding box center [1034, 375] width 33 height 33
checkbox input "true"
click at [1035, 411] on input "checkbox" at bounding box center [1034, 413] width 33 height 33
checkbox input "false"
click at [1036, 453] on input "checkbox" at bounding box center [1034, 452] width 33 height 33
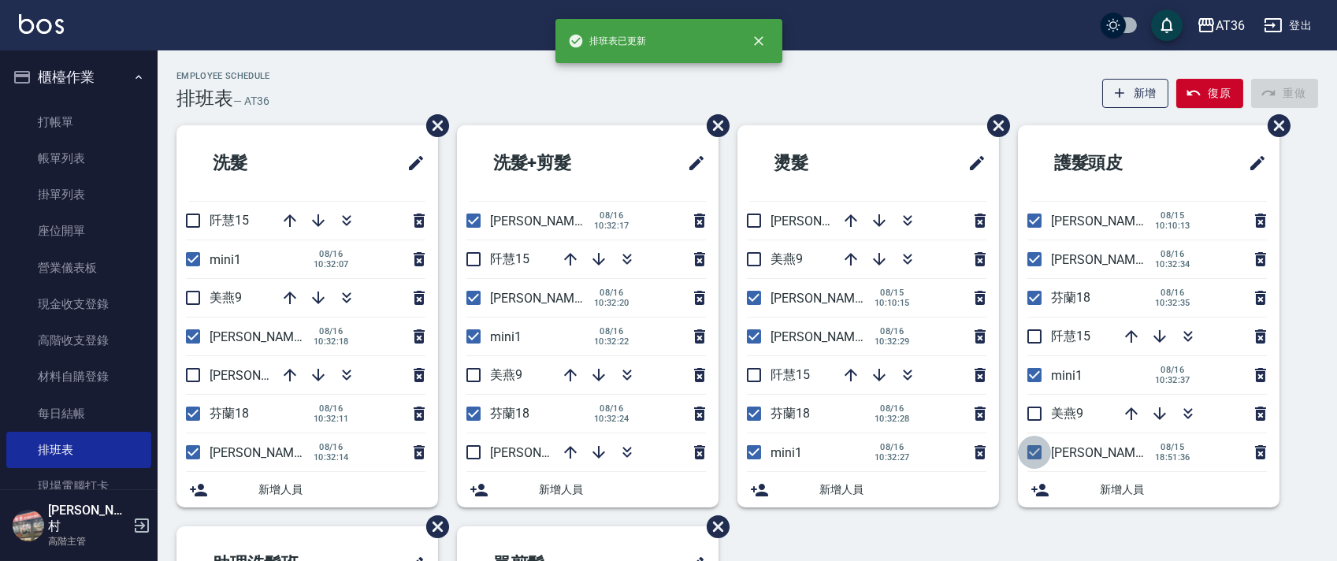
checkbox input "false"
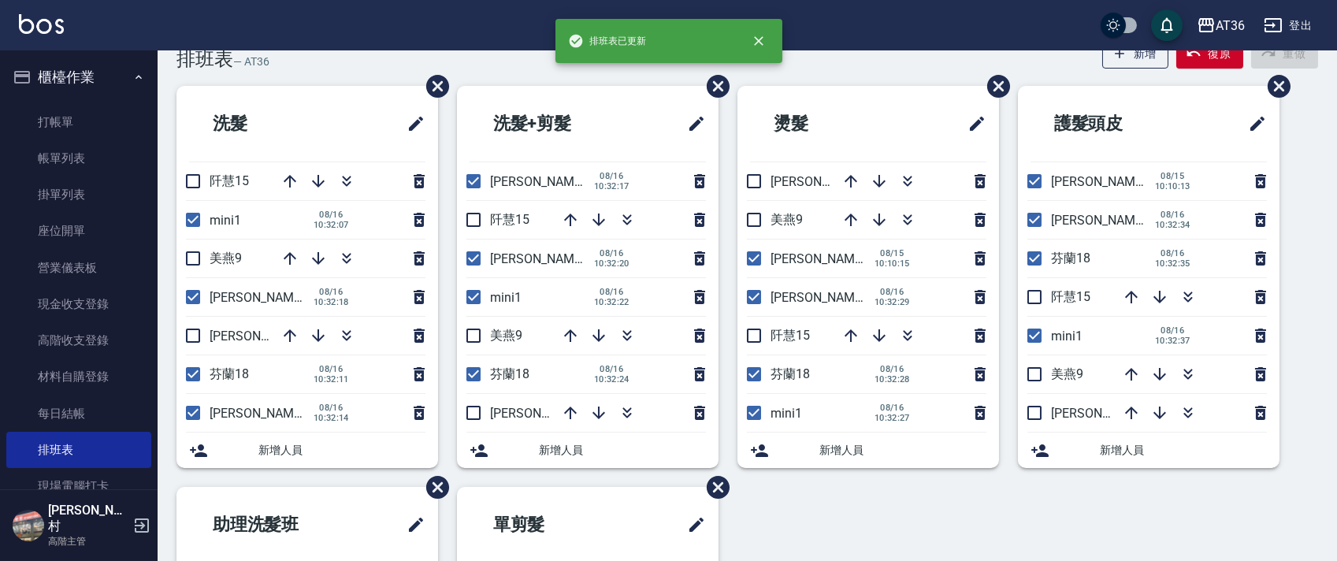
scroll to position [373, 0]
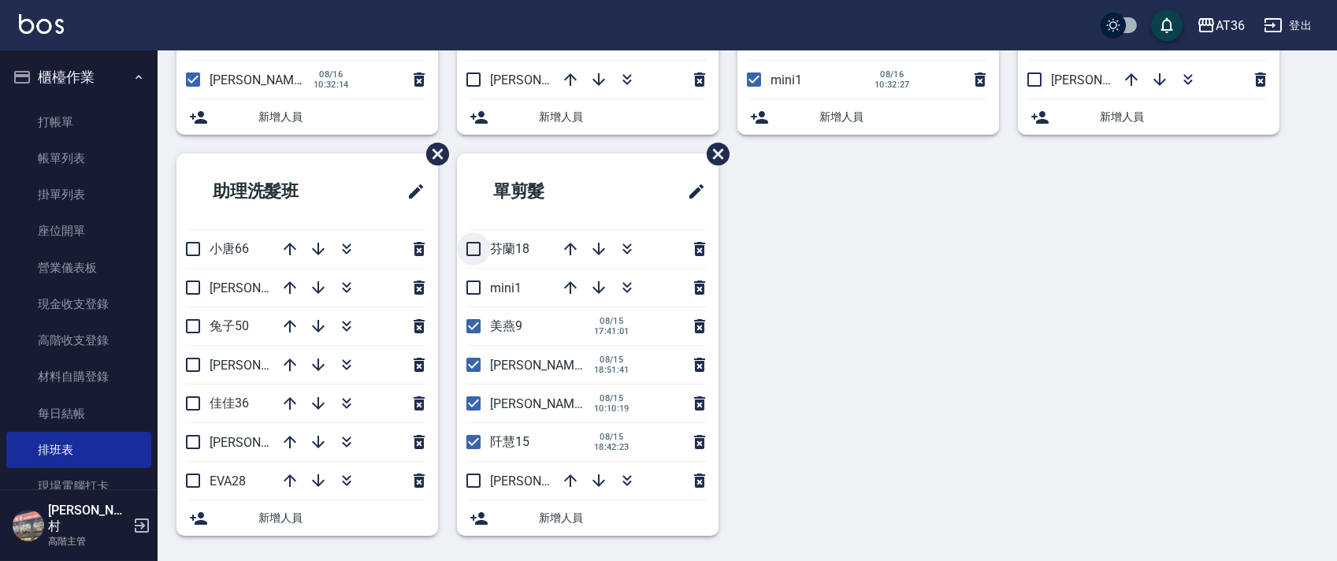
click at [465, 255] on input "checkbox" at bounding box center [473, 248] width 33 height 33
checkbox input "true"
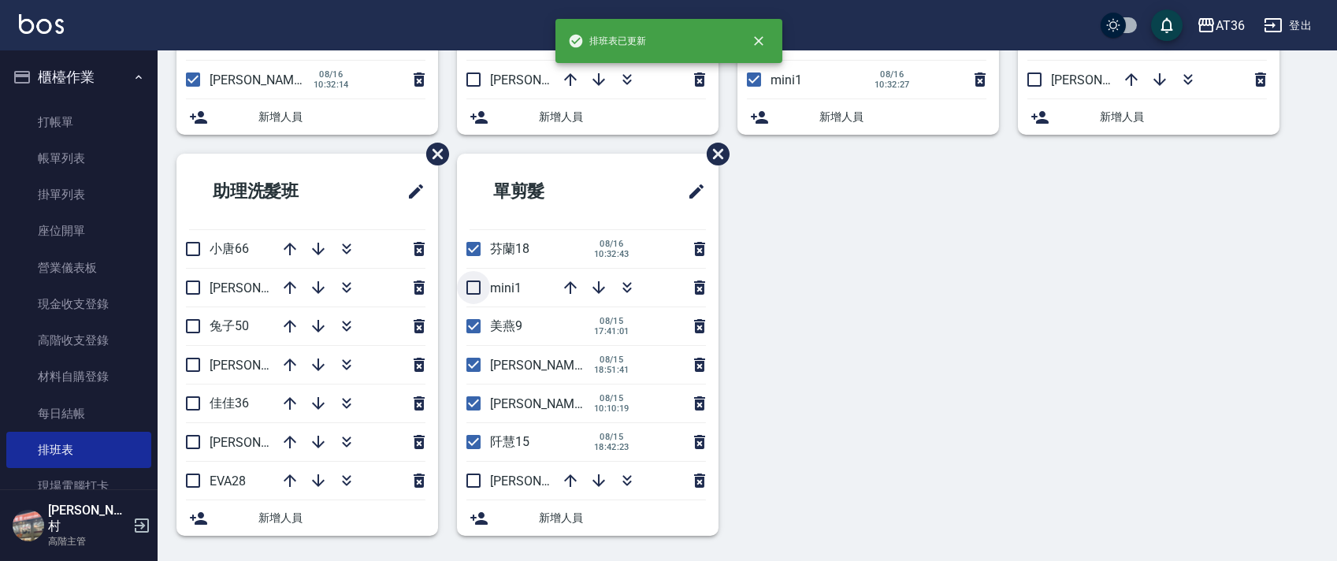
click at [470, 284] on input "checkbox" at bounding box center [473, 287] width 33 height 33
checkbox input "true"
click at [476, 325] on input "checkbox" at bounding box center [473, 326] width 33 height 33
checkbox input "false"
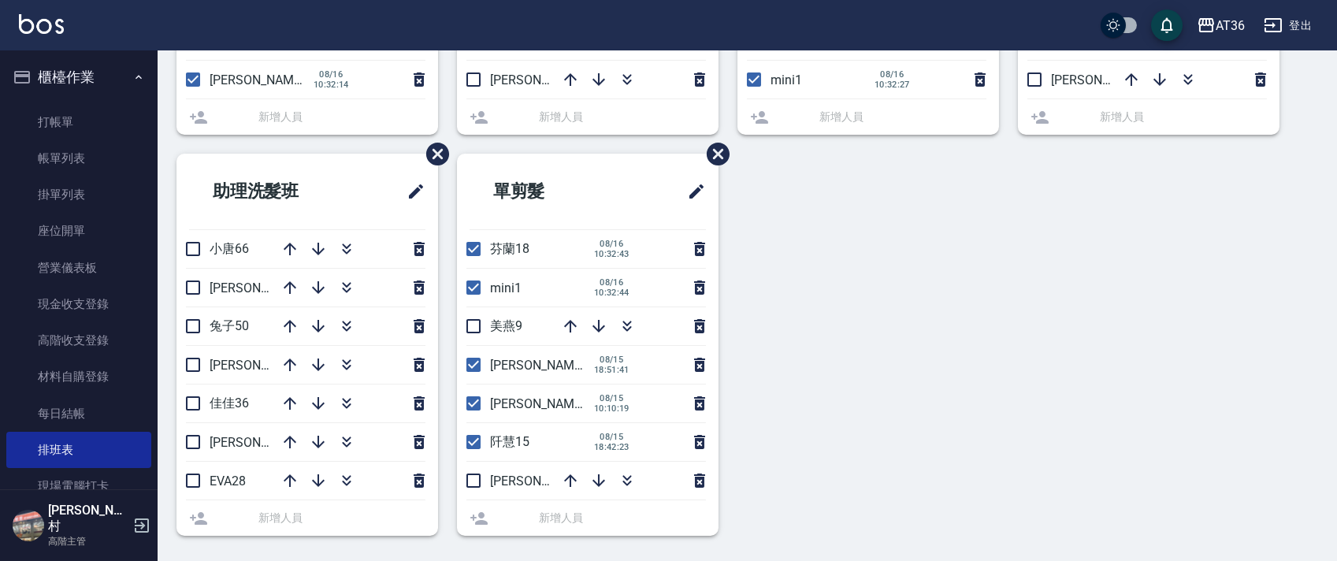
drag, startPoint x: 477, startPoint y: 369, endPoint x: 495, endPoint y: 374, distance: 18.7
click at [476, 369] on li "[PERSON_NAME]11 [DATE] 18:51:41" at bounding box center [588, 365] width 262 height 38
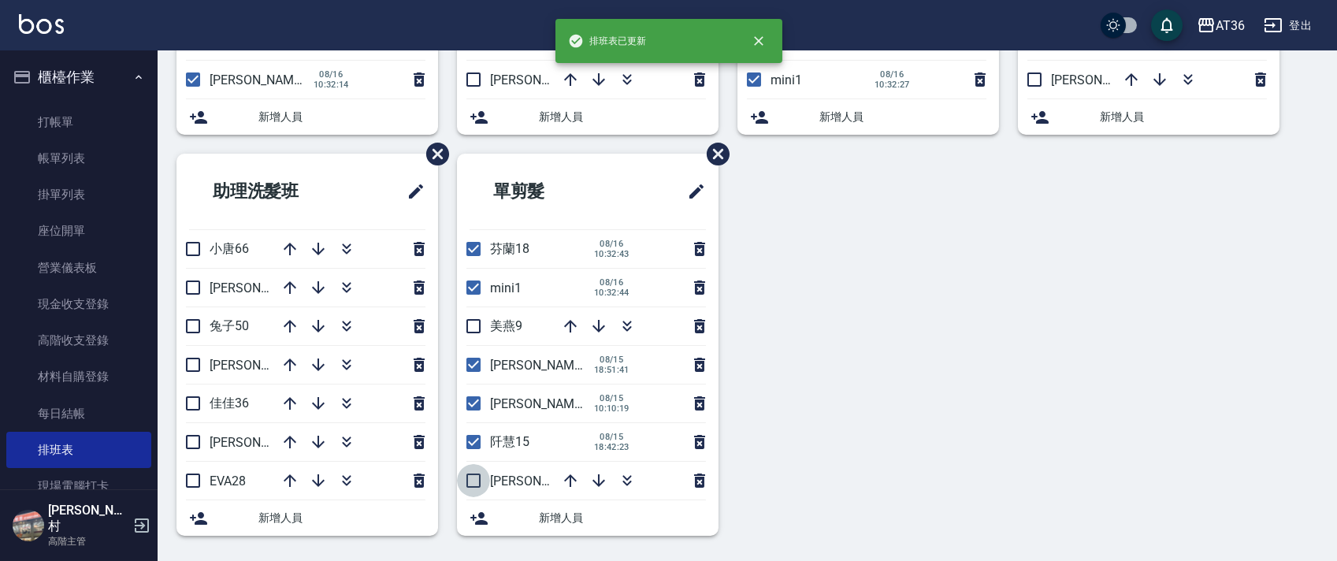
drag, startPoint x: 476, startPoint y: 476, endPoint x: 482, endPoint y: 406, distance: 70.4
click at [474, 476] on input "checkbox" at bounding box center [473, 480] width 33 height 33
checkbox input "true"
click at [465, 437] on input "checkbox" at bounding box center [473, 442] width 33 height 33
checkbox input "false"
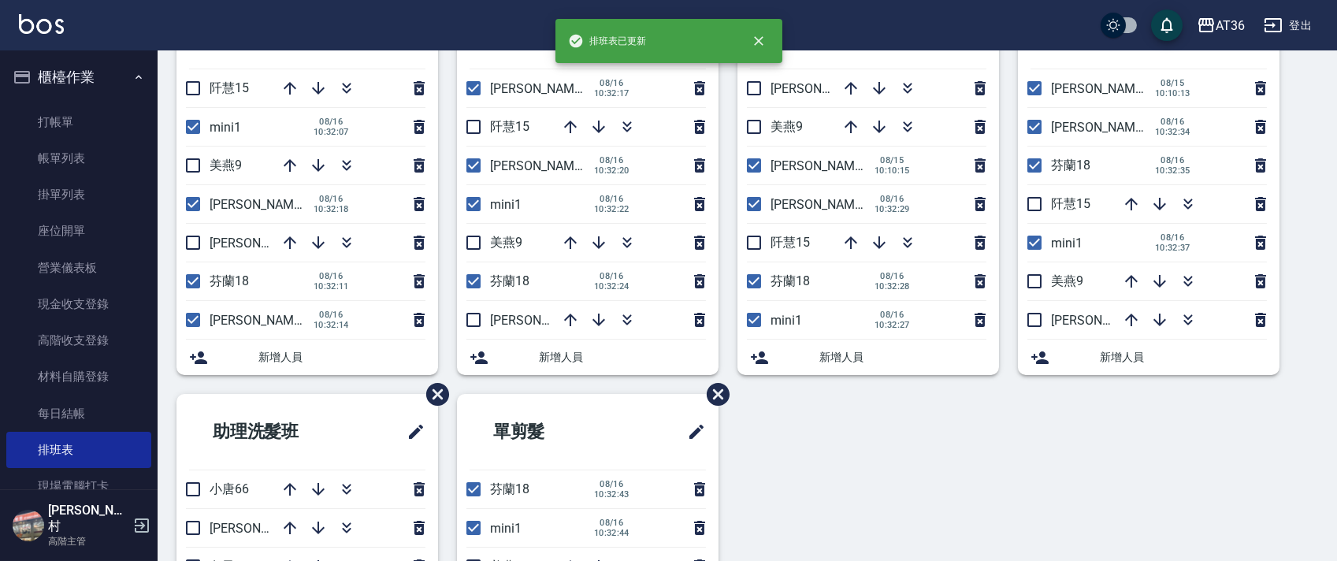
scroll to position [0, 0]
